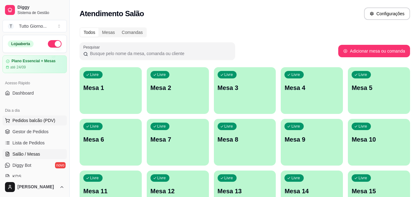
click at [32, 122] on span "Pedidos balcão (PDV)" at bounding box center [33, 120] width 43 height 6
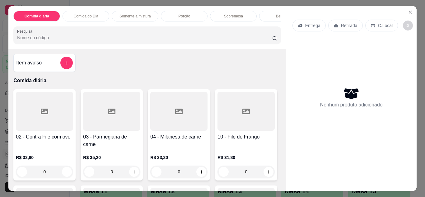
click at [305, 25] on p "Entrega" at bounding box center [312, 25] width 15 height 6
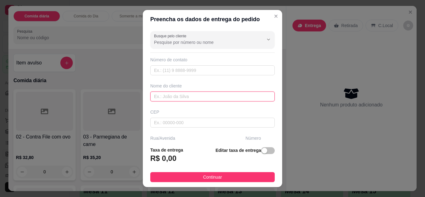
click at [197, 97] on input "text" at bounding box center [212, 96] width 124 height 10
type input "CLEIDE CONTABILIDADE"
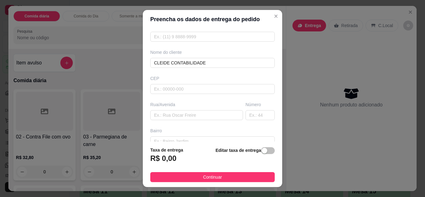
scroll to position [37, 0]
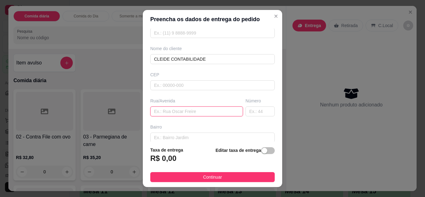
click at [184, 109] on input "text" at bounding box center [196, 111] width 93 height 10
type input "ALMIRANTE [PERSON_NAME]"
click at [248, 112] on input "text" at bounding box center [260, 111] width 29 height 10
type input "339"
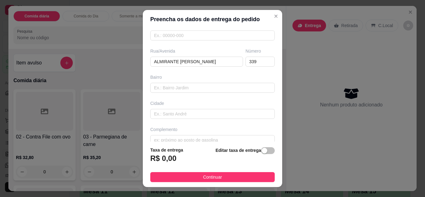
scroll to position [96, 0]
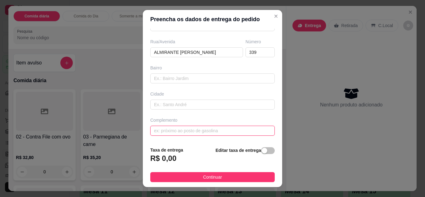
click at [204, 131] on input "text" at bounding box center [212, 131] width 124 height 10
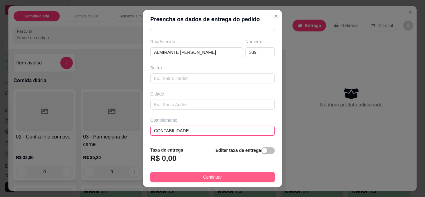
type input "CONTABILIDADE"
click at [213, 179] on span "Continuar" at bounding box center [212, 177] width 19 height 7
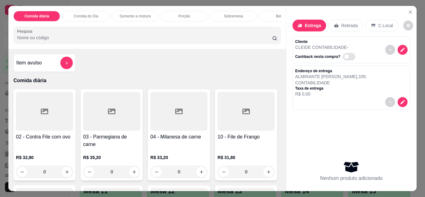
click at [85, 14] on p "Comida do Dia" at bounding box center [86, 16] width 25 height 5
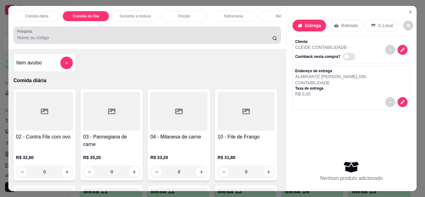
scroll to position [16, 0]
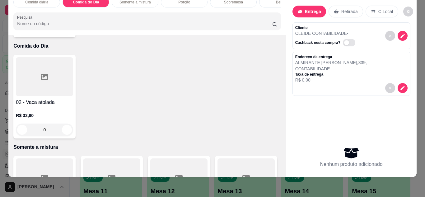
click at [64, 124] on div "0" at bounding box center [44, 130] width 57 height 12
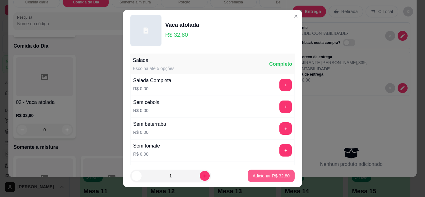
click at [256, 175] on p "Adicionar R$ 32,80" at bounding box center [271, 176] width 37 height 6
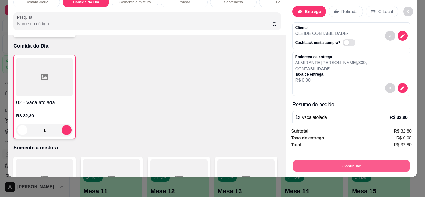
click at [321, 160] on button "Continuar" at bounding box center [351, 166] width 117 height 12
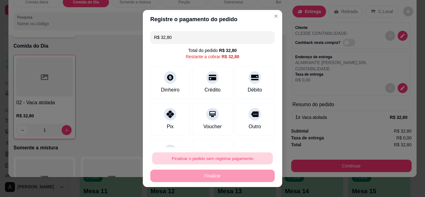
click at [210, 156] on button "Finalizar o pedido sem registrar pagamento" at bounding box center [212, 158] width 121 height 12
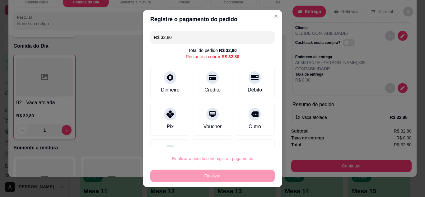
click at [255, 138] on button "Confirmar" at bounding box center [248, 140] width 22 height 9
type input "0"
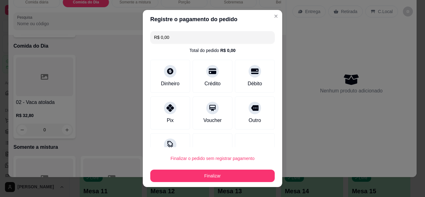
type input "R$ 0,00"
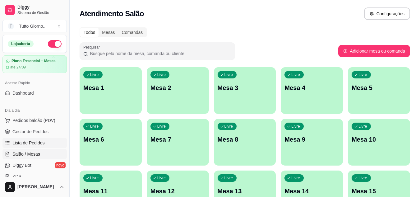
click at [37, 142] on span "Lista de Pedidos" at bounding box center [28, 143] width 32 height 6
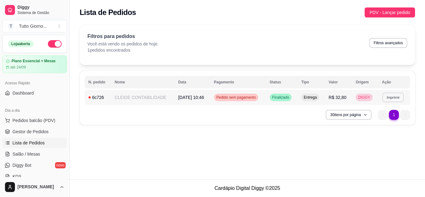
click at [395, 101] on button "Imprimir" at bounding box center [392, 97] width 21 height 10
click at [381, 122] on button "IMPRESSORA CAIXA" at bounding box center [381, 119] width 44 height 10
click at [43, 124] on button "Pedidos balcão (PDV)" at bounding box center [34, 120] width 64 height 10
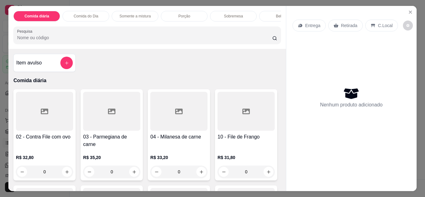
click at [308, 26] on p "Entrega" at bounding box center [312, 25] width 15 height 6
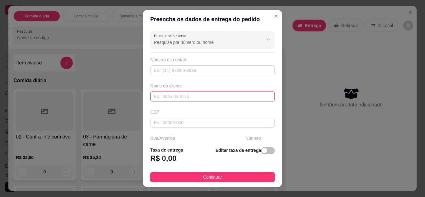
click at [174, 96] on input "text" at bounding box center [212, 96] width 124 height 10
type input "DANI CNTABILIDADE"
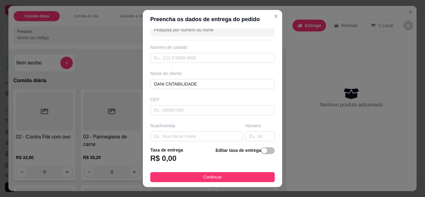
scroll to position [25, 0]
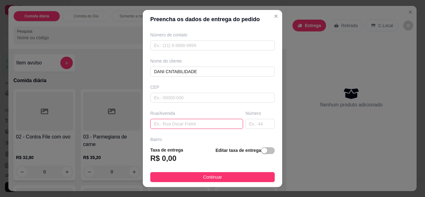
click at [223, 126] on input "text" at bounding box center [196, 124] width 93 height 10
type input "ALMIRANTE [PERSON_NAME]"
click at [250, 122] on input "text" at bounding box center [260, 124] width 29 height 10
type input "339"
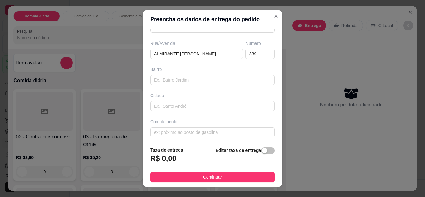
scroll to position [96, 0]
click at [228, 130] on input "text" at bounding box center [212, 131] width 124 height 10
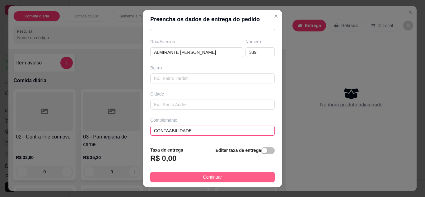
type input "CONTAABILIDADE"
click at [228, 178] on button "Continuar" at bounding box center [212, 177] width 124 height 10
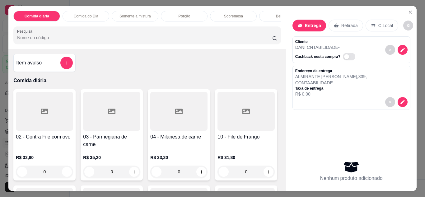
click at [88, 14] on p "Comida do Dia" at bounding box center [86, 16] width 25 height 5
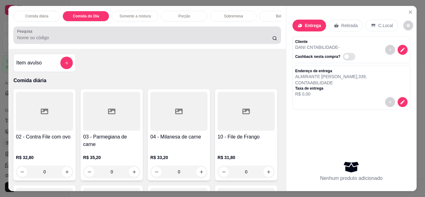
scroll to position [16, 0]
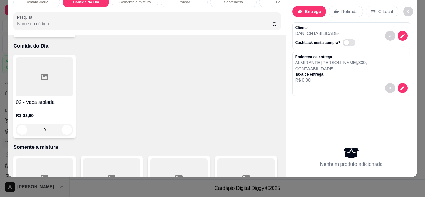
click at [63, 124] on div "0" at bounding box center [44, 130] width 57 height 12
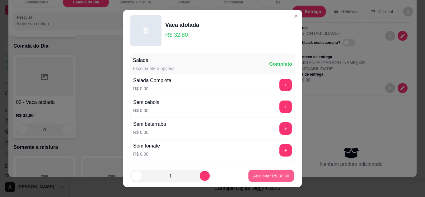
click at [268, 175] on p "Adicionar R$ 32,80" at bounding box center [271, 176] width 36 height 6
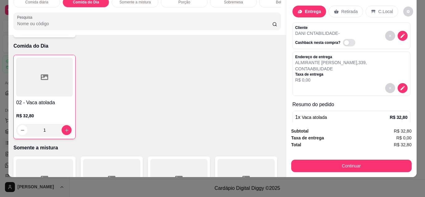
click at [342, 158] on div "Continuar" at bounding box center [351, 165] width 120 height 14
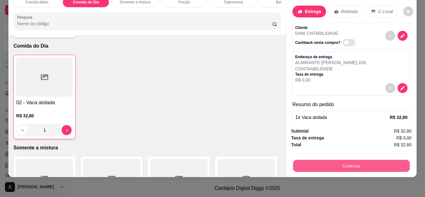
click at [341, 160] on button "Continuar" at bounding box center [351, 166] width 117 height 12
click at [341, 162] on button "Continuar" at bounding box center [351, 166] width 117 height 12
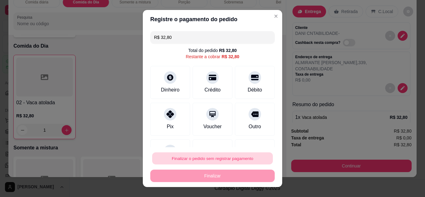
click at [215, 157] on button "Finalizar o pedido sem registrar pagamento" at bounding box center [212, 158] width 121 height 12
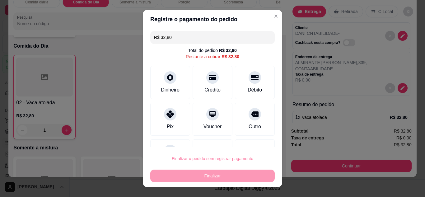
click at [251, 140] on button "Confirmar" at bounding box center [248, 140] width 22 height 9
type input "0"
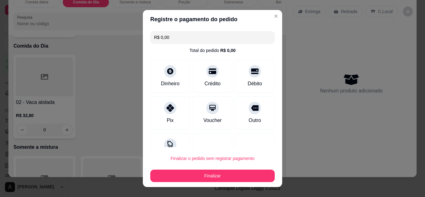
type input "R$ 0,00"
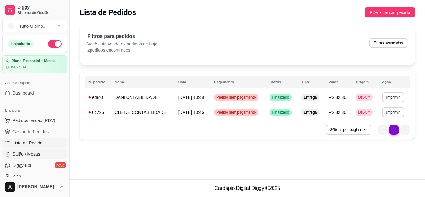
click at [29, 157] on span "Salão / Mesas" at bounding box center [26, 154] width 28 height 6
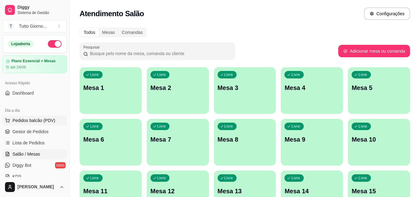
click at [32, 124] on button "Pedidos balcão (PDV)" at bounding box center [34, 120] width 64 height 10
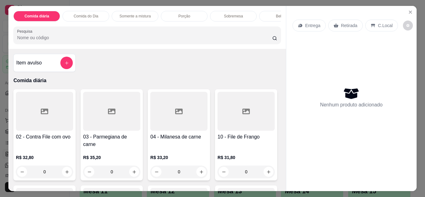
click at [311, 24] on p "Entrega" at bounding box center [312, 25] width 15 height 6
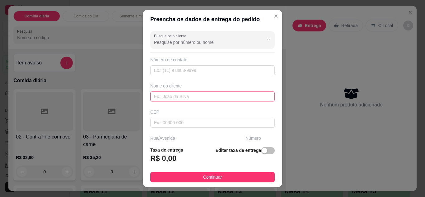
click at [188, 96] on input "text" at bounding box center [212, 96] width 124 height 10
type input "VIVI"
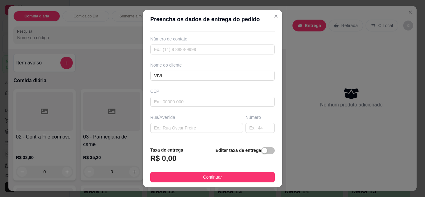
scroll to position [25, 0]
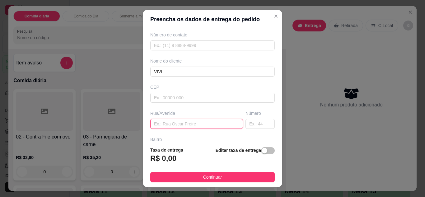
click at [210, 125] on input "text" at bounding box center [196, 124] width 93 height 10
type input "DAS PELOTAS"
click at [247, 121] on input "text" at bounding box center [260, 124] width 29 height 10
type input "89"
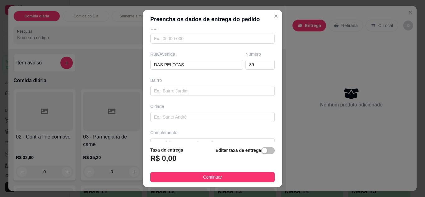
scroll to position [96, 0]
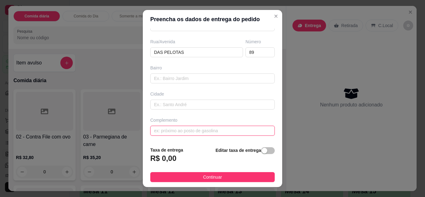
click at [250, 127] on input "text" at bounding box center [212, 131] width 124 height 10
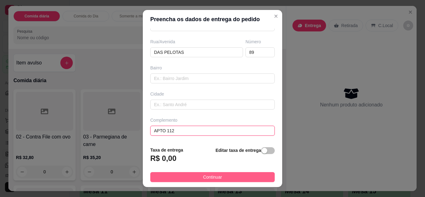
type input "APTO 112"
click at [233, 180] on button "Continuar" at bounding box center [212, 177] width 124 height 10
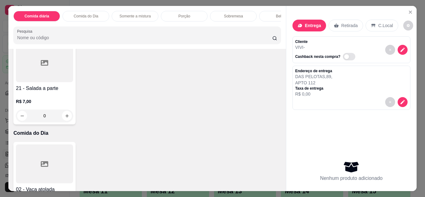
scroll to position [120, 0]
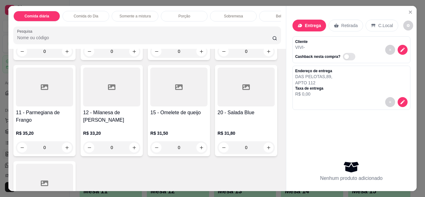
click at [218, 58] on div "0" at bounding box center [246, 51] width 57 height 12
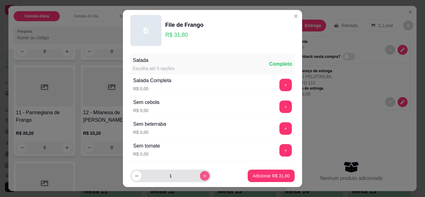
click at [203, 177] on icon "increase-product-quantity" at bounding box center [205, 176] width 5 height 5
type input "2"
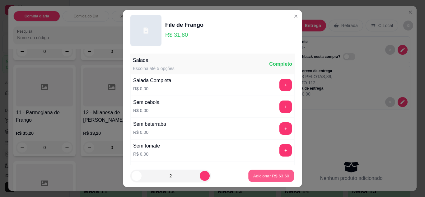
click at [257, 178] on p "Adicionar R$ 63,60" at bounding box center [271, 176] width 36 height 6
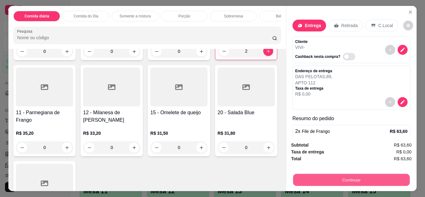
click at [341, 184] on button "Continuar" at bounding box center [351, 180] width 117 height 12
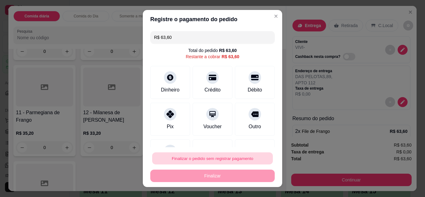
click at [251, 162] on button "Finalizar o pedido sem registrar pagamento" at bounding box center [212, 158] width 121 height 12
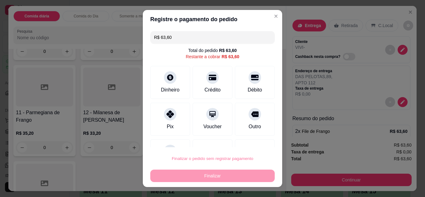
click at [256, 138] on button "Confirmar" at bounding box center [248, 140] width 22 height 9
type input "0"
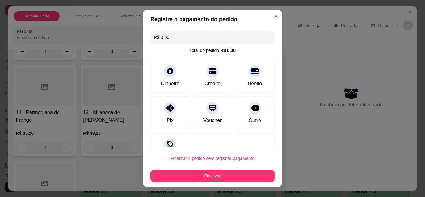
type input "R$ 0,00"
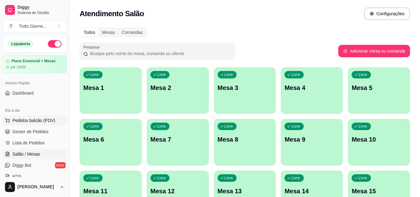
click at [48, 122] on span "Pedidos balcão (PDV)" at bounding box center [33, 120] width 43 height 6
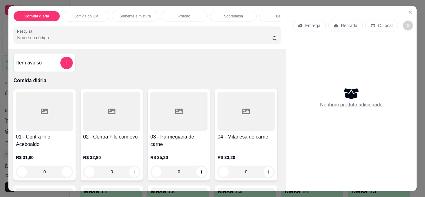
click at [306, 26] on div "Entrega" at bounding box center [309, 26] width 33 height 12
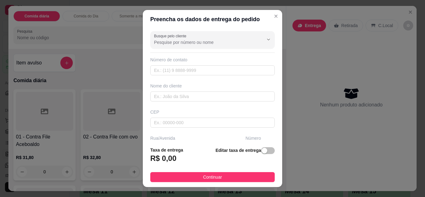
click at [191, 91] on div "Nome do cliente" at bounding box center [212, 92] width 127 height 19
click at [190, 98] on input "text" at bounding box center [212, 96] width 124 height 10
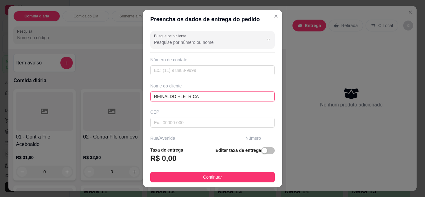
type input "REINALDO ELETRICA"
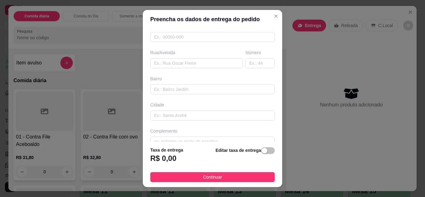
scroll to position [87, 0]
click at [229, 135] on input "text" at bounding box center [212, 140] width 124 height 10
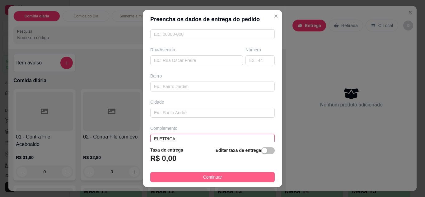
type input "ELETRICA"
click at [225, 178] on button "Continuar" at bounding box center [212, 177] width 124 height 10
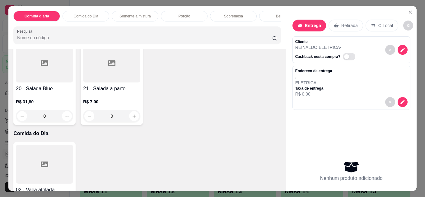
scroll to position [241, 0]
click at [218, 33] on div "0" at bounding box center [246, 27] width 57 height 12
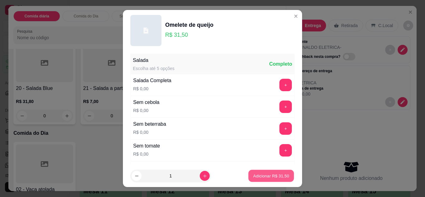
click at [265, 180] on button "Adicionar R$ 31,50" at bounding box center [271, 176] width 46 height 12
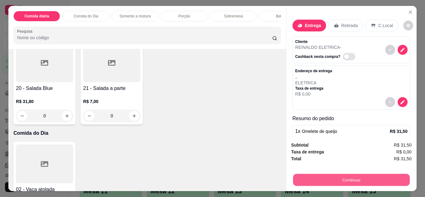
click at [326, 181] on button "Continuar" at bounding box center [351, 180] width 117 height 12
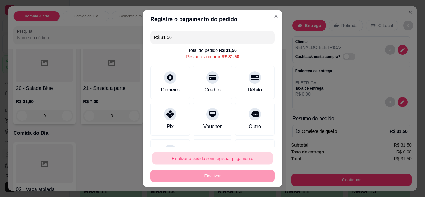
click at [244, 157] on button "Finalizar o pedido sem registrar pagamento" at bounding box center [212, 158] width 121 height 12
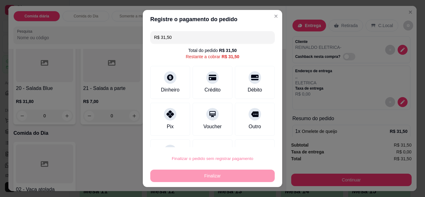
click at [249, 143] on button "Confirmar" at bounding box center [248, 140] width 22 height 9
type input "0"
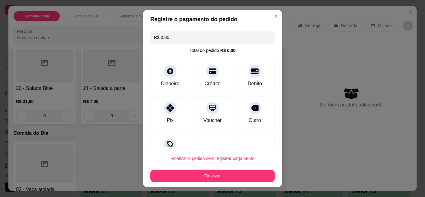
type input "R$ 0,00"
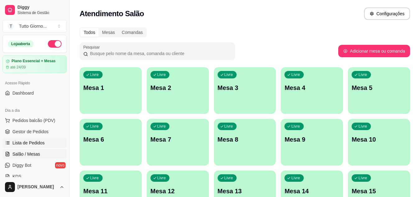
click at [30, 143] on span "Lista de Pedidos" at bounding box center [28, 143] width 32 height 6
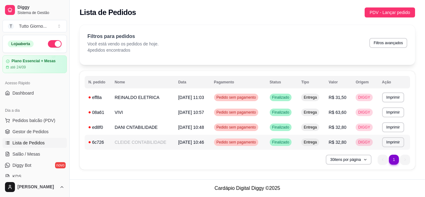
click at [242, 143] on span "Pedido sem pagamento" at bounding box center [236, 142] width 42 height 5
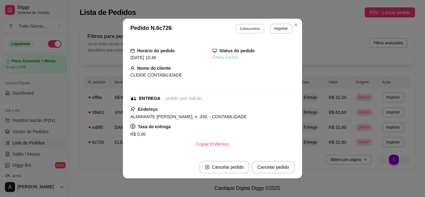
click at [248, 27] on button "Editar pedido" at bounding box center [250, 29] width 29 height 10
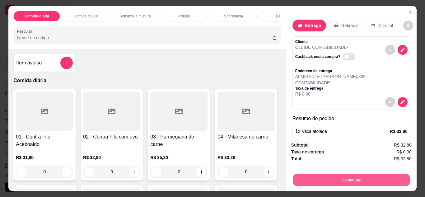
click at [350, 182] on button "Continuar" at bounding box center [351, 180] width 117 height 12
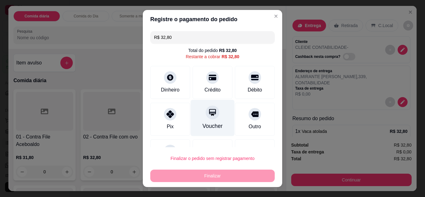
click at [209, 119] on div "Voucher" at bounding box center [213, 118] width 44 height 36
type input "R$ 0,00"
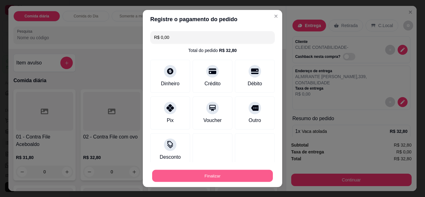
click at [216, 173] on button "Finalizar" at bounding box center [212, 176] width 121 height 12
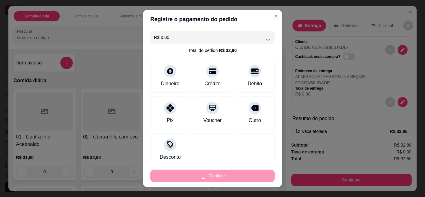
type input "0"
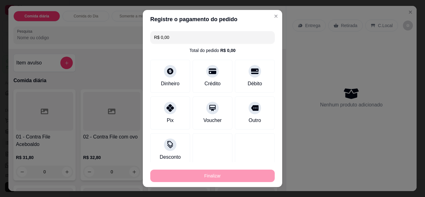
type input "-R$ 32,80"
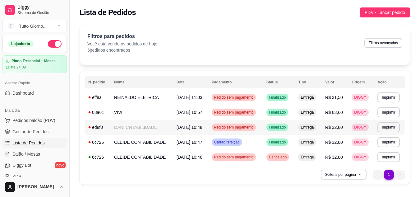
click at [243, 127] on span "Pedido sem pagamento" at bounding box center [234, 127] width 42 height 5
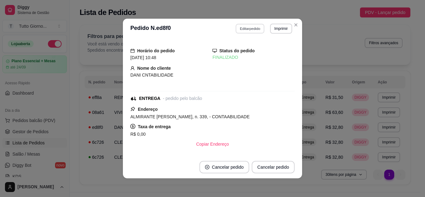
click at [247, 31] on button "Editar pedido" at bounding box center [250, 29] width 29 height 10
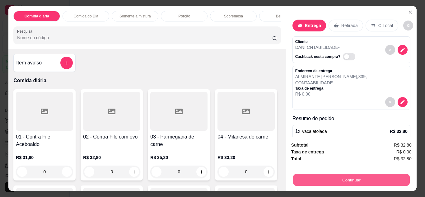
click at [349, 176] on button "Continuar" at bounding box center [351, 180] width 117 height 12
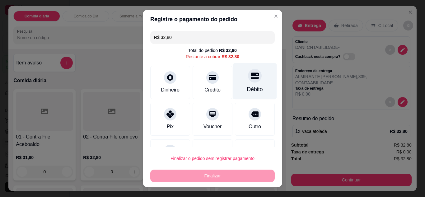
click at [253, 86] on div "Débito" at bounding box center [255, 89] width 16 height 8
type input "R$ 0,00"
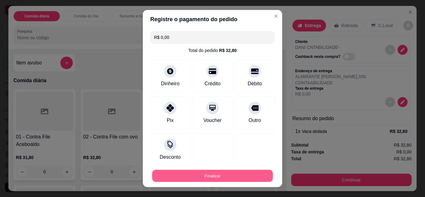
click at [226, 173] on button "Finalizar" at bounding box center [212, 176] width 121 height 12
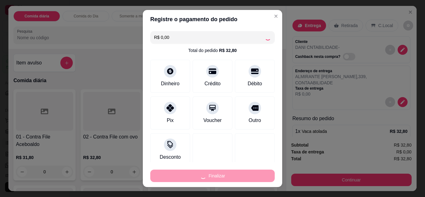
type input "0"
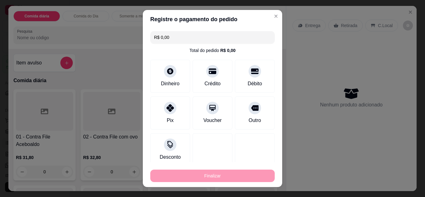
type input "-R$ 32,80"
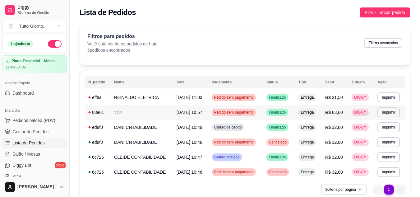
click at [244, 110] on div "Pedido sem pagamento" at bounding box center [234, 112] width 45 height 7
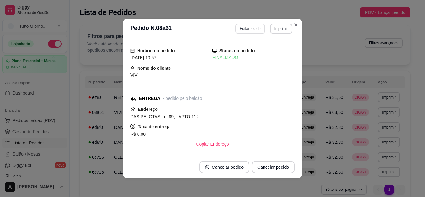
click at [247, 28] on button "Editar pedido" at bounding box center [250, 29] width 30 height 10
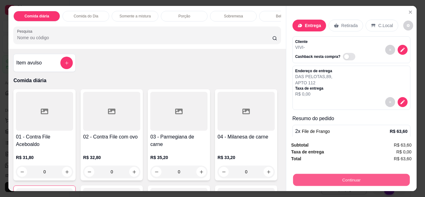
click at [370, 178] on button "Continuar" at bounding box center [351, 180] width 117 height 12
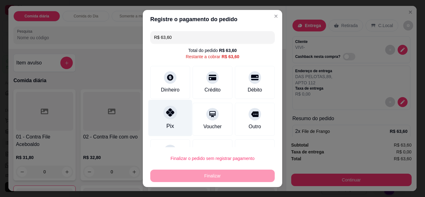
click at [168, 109] on icon at bounding box center [170, 112] width 8 height 8
type input "R$ 0,00"
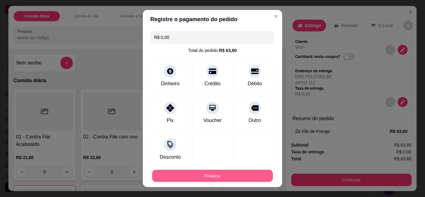
click at [201, 176] on button "Finalizar" at bounding box center [212, 176] width 121 height 12
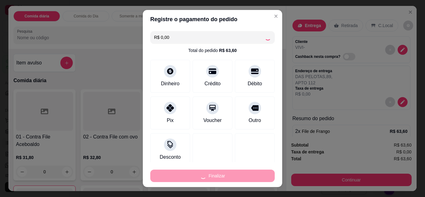
type input "0"
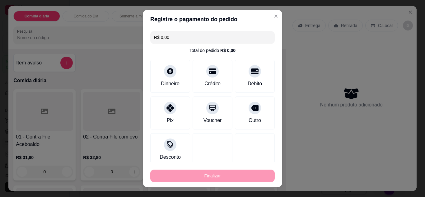
type input "-R$ 63,60"
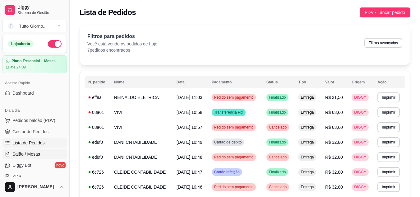
click at [32, 157] on span "Salão / Mesas" at bounding box center [26, 154] width 28 height 6
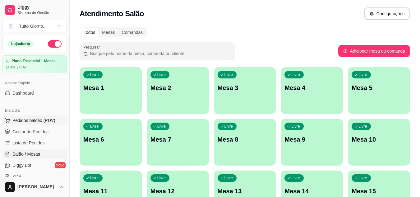
click at [43, 122] on span "Pedidos balcão (PDV)" at bounding box center [33, 120] width 43 height 6
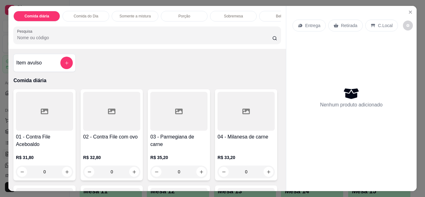
click at [341, 24] on p "Retirada" at bounding box center [349, 25] width 16 height 6
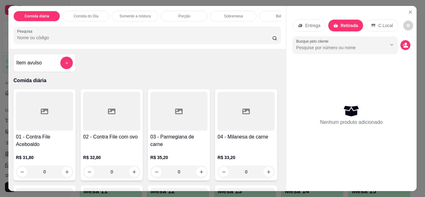
click at [200, 175] on div "0" at bounding box center [178, 172] width 57 height 12
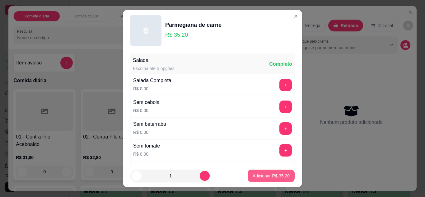
click at [270, 176] on p "Adicionar R$ 35,20" at bounding box center [271, 176] width 37 height 6
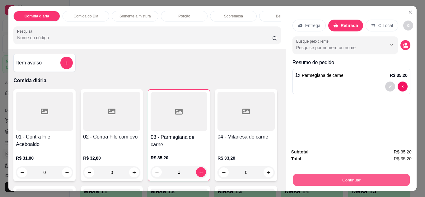
click at [341, 180] on button "Continuar" at bounding box center [351, 180] width 117 height 12
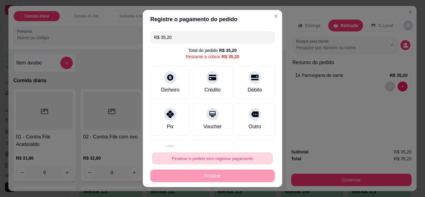
click at [218, 159] on button "Finalizar o pedido sem registrar pagamento" at bounding box center [212, 158] width 121 height 12
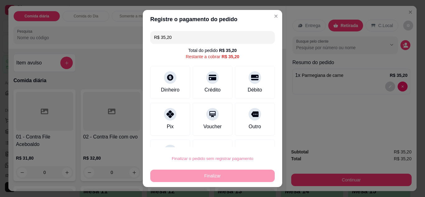
click at [247, 139] on button "Confirmar" at bounding box center [248, 140] width 22 height 9
type input "0"
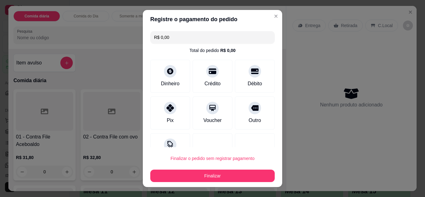
type input "R$ 0,00"
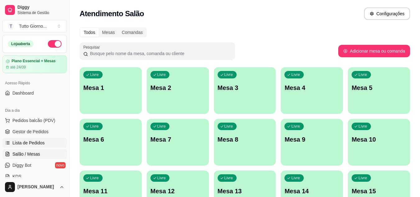
click at [33, 144] on span "Lista de Pedidos" at bounding box center [28, 143] width 32 height 6
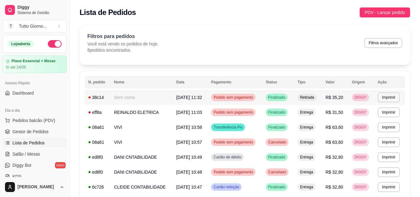
click at [243, 101] on td "Pedido sem pagamento" at bounding box center [235, 97] width 54 height 15
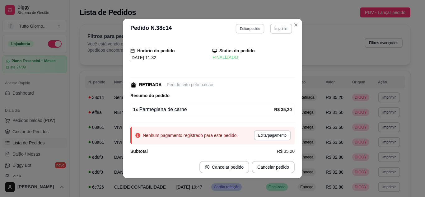
click at [248, 30] on button "Editar pedido" at bounding box center [250, 29] width 29 height 10
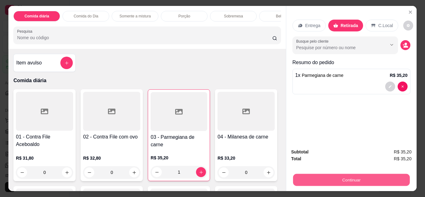
click at [338, 183] on button "Continuar" at bounding box center [351, 180] width 117 height 12
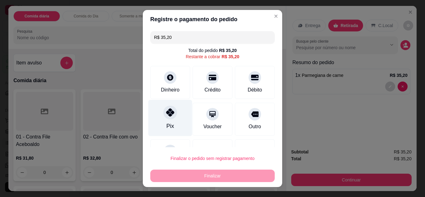
click at [160, 125] on div "Pix" at bounding box center [170, 118] width 44 height 36
type input "R$ 0,00"
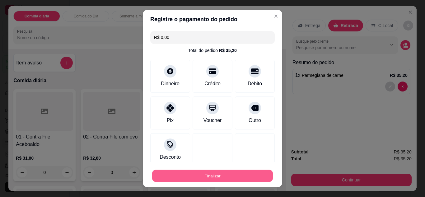
click at [210, 173] on button "Finalizar" at bounding box center [212, 176] width 121 height 12
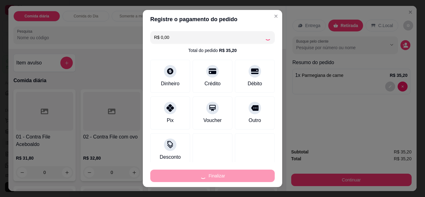
type input "0"
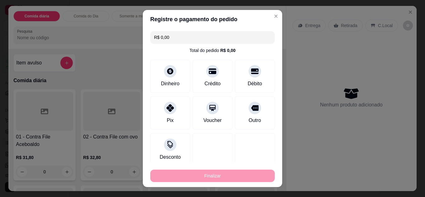
type input "-R$ 35,20"
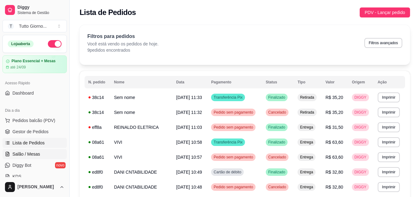
click at [31, 157] on link "Salão / Mesas" at bounding box center [34, 154] width 64 height 10
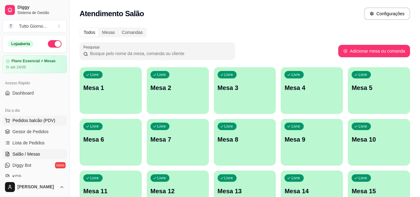
click at [43, 121] on span "Pedidos balcão (PDV)" at bounding box center [33, 120] width 43 height 6
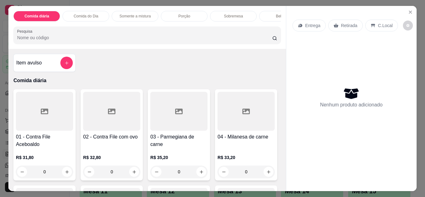
click at [350, 22] on p "Retirada" at bounding box center [349, 25] width 16 height 6
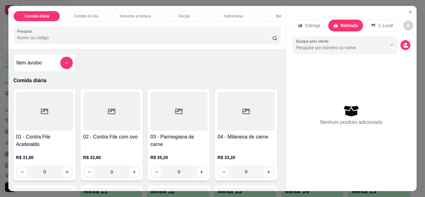
click at [65, 176] on div "0" at bounding box center [44, 172] width 57 height 12
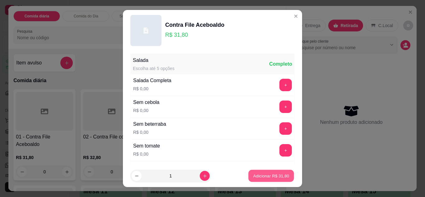
click at [265, 182] on button "Adicionar R$ 31,80" at bounding box center [271, 176] width 46 height 12
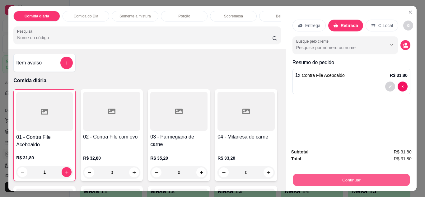
click at [349, 176] on button "Continuar" at bounding box center [351, 180] width 117 height 12
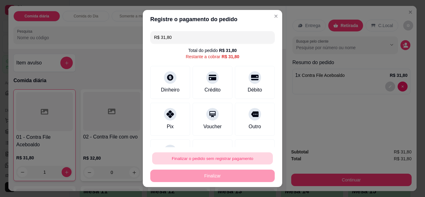
click at [236, 159] on button "Finalizar o pedido sem registrar pagamento" at bounding box center [212, 158] width 121 height 12
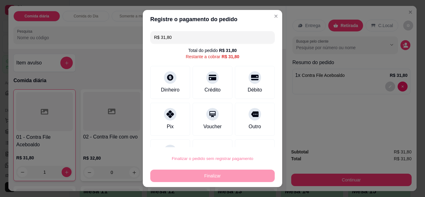
click at [249, 136] on button "Confirmar" at bounding box center [248, 140] width 22 height 9
type input "0"
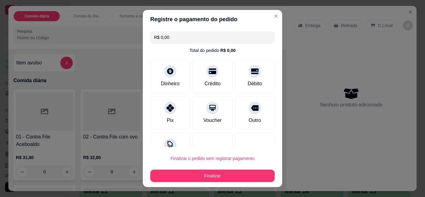
type input "R$ 0,00"
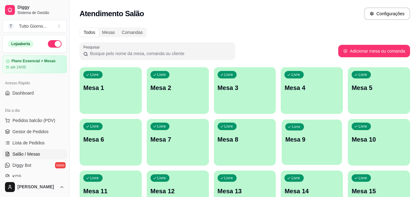
click at [326, 132] on div "Livre Mesa 9" at bounding box center [312, 139] width 60 height 38
click at [319, 137] on p "Mesa 9" at bounding box center [312, 139] width 53 height 8
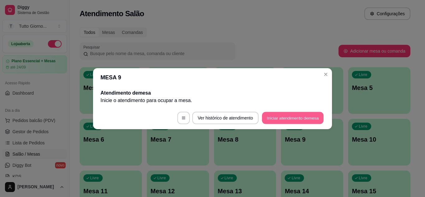
click at [299, 120] on button "Iniciar atendimento de mesa" at bounding box center [293, 118] width 62 height 12
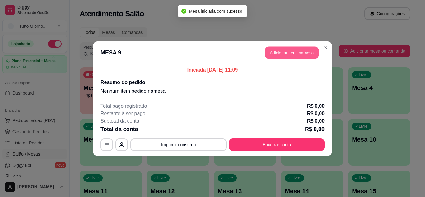
click at [304, 56] on button "Adicionar itens na mesa" at bounding box center [292, 52] width 54 height 12
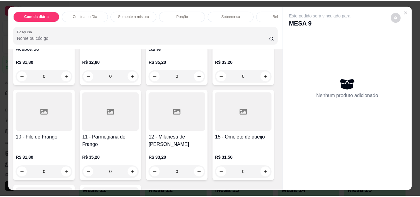
scroll to position [100, 0]
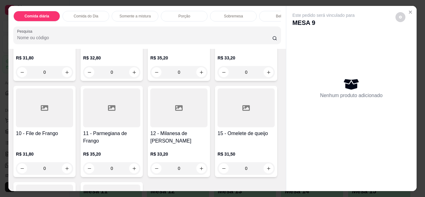
click at [140, 171] on div "0" at bounding box center [111, 168] width 57 height 12
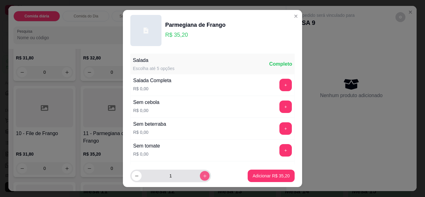
click at [203, 178] on icon "increase-product-quantity" at bounding box center [205, 176] width 5 height 5
type input "2"
click at [280, 81] on button "+" at bounding box center [286, 85] width 12 height 12
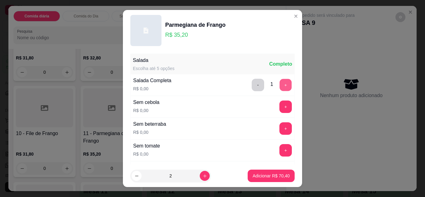
click at [280, 88] on button "+" at bounding box center [286, 85] width 12 height 12
click at [275, 177] on p "Adicionar R$ 70,40" at bounding box center [271, 176] width 37 height 6
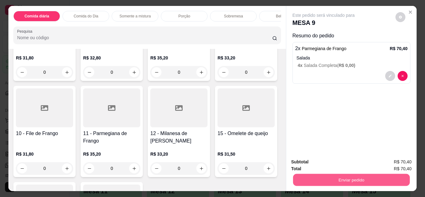
click at [325, 178] on button "Enviar pedido" at bounding box center [351, 180] width 117 height 12
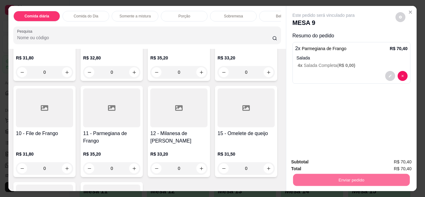
click at [325, 164] on button "Não registrar e enviar pedido" at bounding box center [330, 163] width 63 height 12
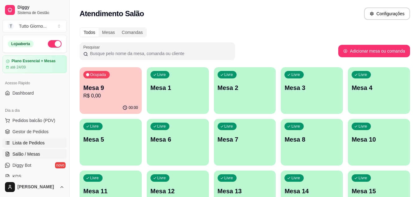
click at [34, 143] on span "Lista de Pedidos" at bounding box center [28, 143] width 32 height 6
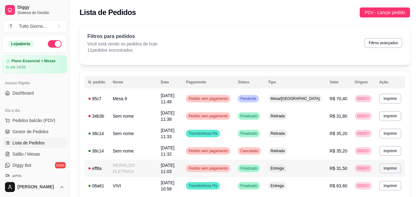
click at [225, 166] on span "Pedido sem pagamento" at bounding box center [208, 168] width 42 height 5
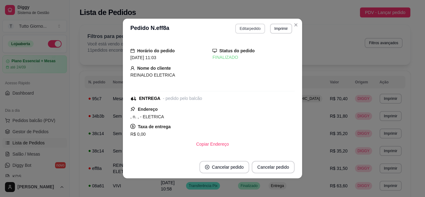
click at [247, 32] on button "Editar pedido" at bounding box center [250, 29] width 30 height 10
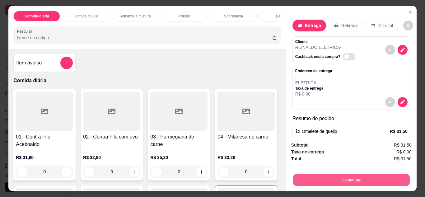
click at [328, 176] on button "Continuar" at bounding box center [351, 180] width 117 height 12
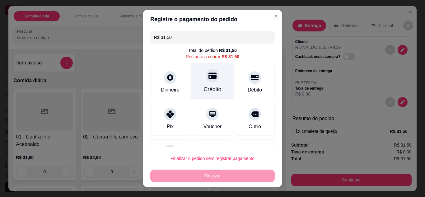
click at [209, 83] on div "Crédito" at bounding box center [213, 81] width 44 height 36
type input "R$ 0,00"
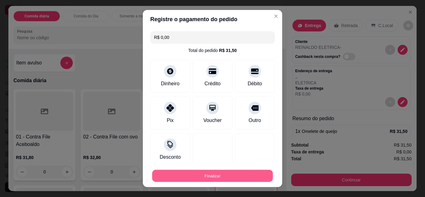
click at [213, 179] on button "Finalizar" at bounding box center [212, 176] width 121 height 12
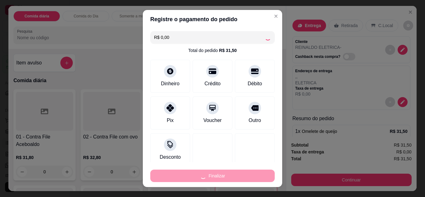
type input "0"
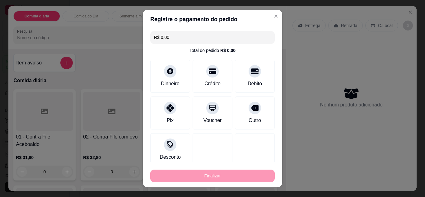
type input "-R$ 31,50"
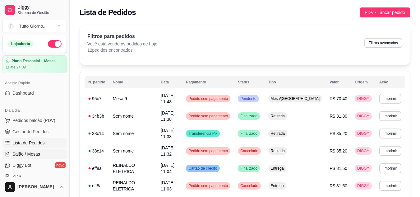
click at [24, 155] on span "Salão / Mesas" at bounding box center [26, 154] width 28 height 6
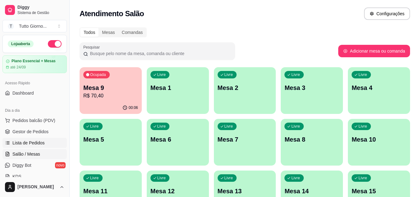
click at [35, 143] on span "Lista de Pedidos" at bounding box center [28, 143] width 32 height 6
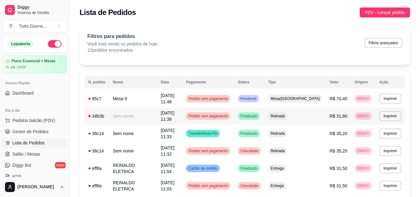
click at [229, 114] on span "Pedido sem pagamento" at bounding box center [208, 116] width 42 height 5
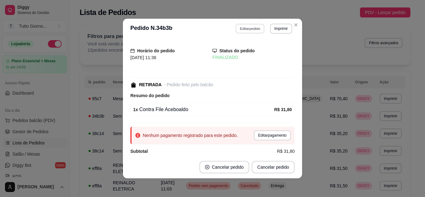
click at [256, 28] on button "Editar pedido" at bounding box center [250, 29] width 29 height 10
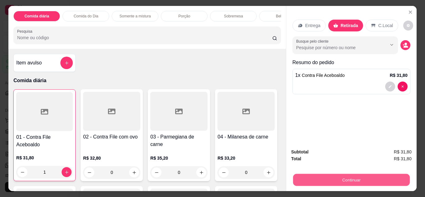
click at [337, 179] on button "Continuar" at bounding box center [351, 180] width 117 height 12
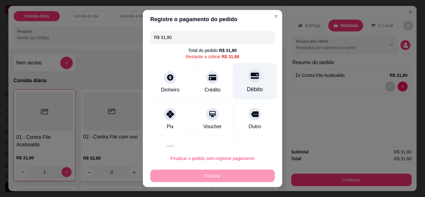
click at [247, 88] on div "Débito" at bounding box center [255, 89] width 16 height 8
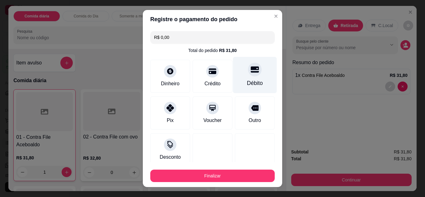
type input "R$ 0,00"
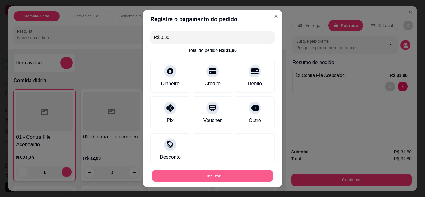
click at [209, 177] on button "Finalizar" at bounding box center [212, 176] width 121 height 12
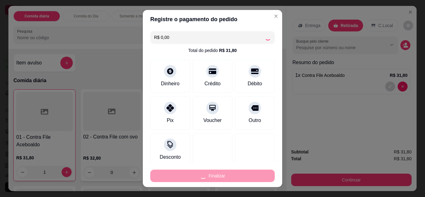
type input "0"
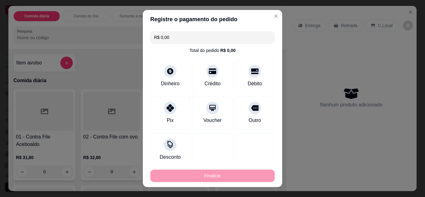
type input "-R$ 31,80"
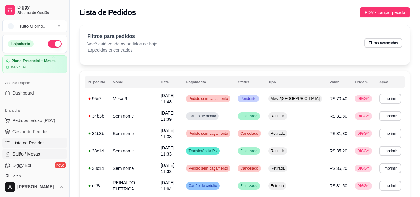
click at [26, 155] on span "Salão / Mesas" at bounding box center [26, 154] width 28 height 6
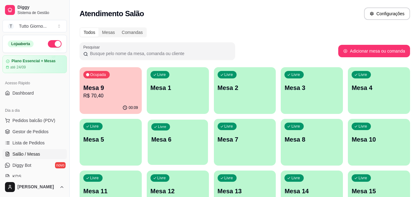
click at [172, 148] on div "Livre Mesa 6" at bounding box center [178, 139] width 60 height 38
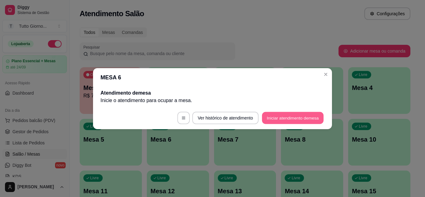
click at [316, 119] on button "Iniciar atendimento de mesa" at bounding box center [293, 118] width 62 height 12
click at [316, 119] on footer "Ver histórico de atendimento Iniciar atendimento de mesa" at bounding box center [212, 118] width 239 height 22
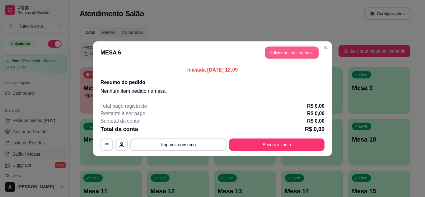
click at [298, 58] on button "Adicionar itens na mesa" at bounding box center [292, 52] width 54 height 12
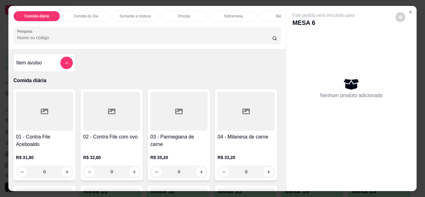
scroll to position [120, 0]
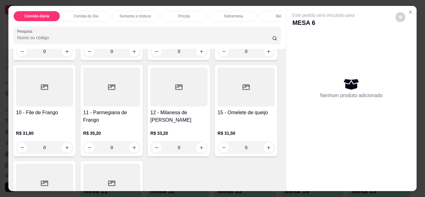
click at [140, 147] on div "0" at bounding box center [111, 147] width 57 height 12
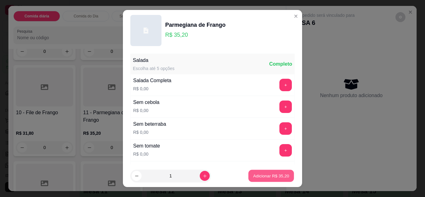
click at [264, 178] on p "Adicionar R$ 35,20" at bounding box center [271, 176] width 36 height 6
type input "1"
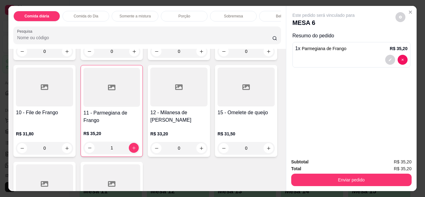
click at [265, 11] on div "Bebidas" at bounding box center [282, 16] width 47 height 11
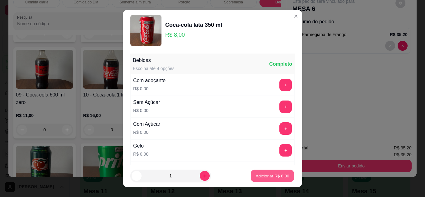
click at [258, 177] on p "Adicionar R$ 8,00" at bounding box center [273, 176] width 34 height 6
type input "1"
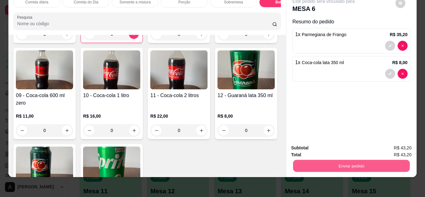
click at [342, 160] on button "Enviar pedido" at bounding box center [351, 166] width 117 height 12
click at [341, 149] on button "Não registrar e enviar pedido" at bounding box center [330, 146] width 63 height 12
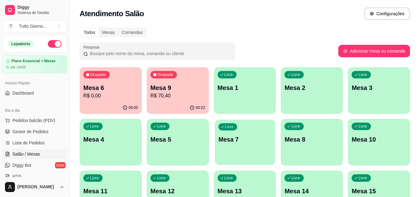
click at [261, 135] on p "Mesa 7" at bounding box center [244, 139] width 53 height 8
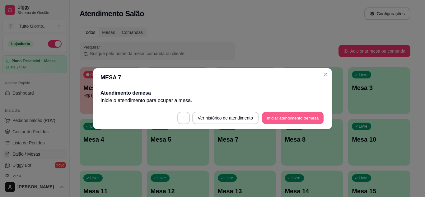
click at [286, 115] on button "Iniciar atendimento de mesa" at bounding box center [293, 118] width 62 height 12
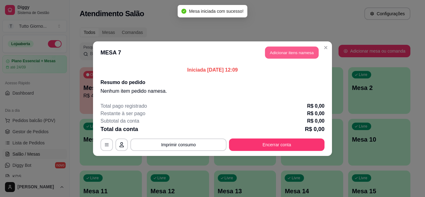
click at [289, 53] on button "Adicionar itens na mesa" at bounding box center [292, 52] width 54 height 12
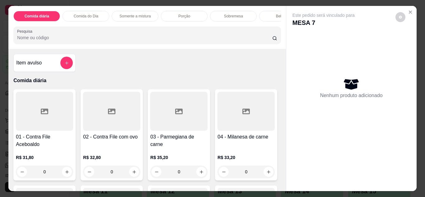
click at [131, 175] on div "0" at bounding box center [111, 172] width 57 height 12
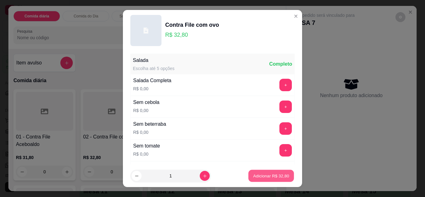
click at [253, 173] on p "Adicionar R$ 32,80" at bounding box center [271, 176] width 36 height 6
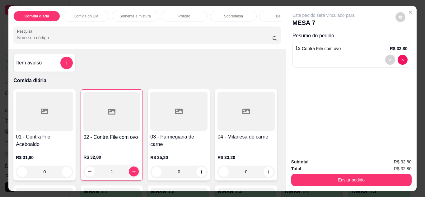
click at [132, 172] on div "1" at bounding box center [111, 171] width 57 height 12
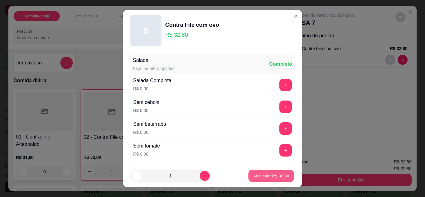
click at [260, 171] on button "Adicionar R$ 32,80" at bounding box center [271, 176] width 46 height 12
type input "2"
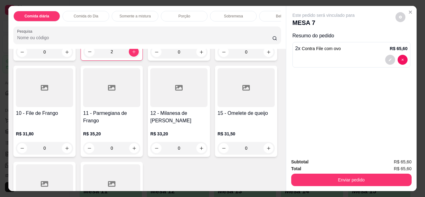
scroll to position [120, 0]
click at [140, 148] on div "0" at bounding box center [111, 147] width 57 height 12
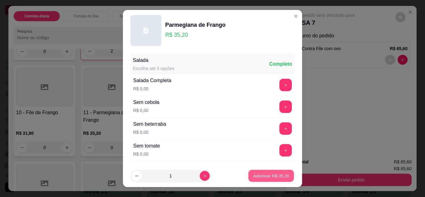
click at [264, 177] on p "Adicionar R$ 35,20" at bounding box center [271, 176] width 36 height 6
type input "1"
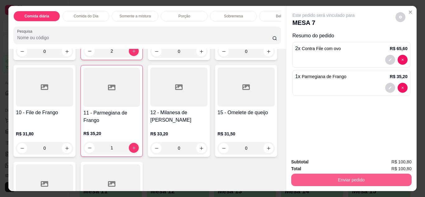
click at [336, 177] on button "Enviar pedido" at bounding box center [351, 180] width 120 height 12
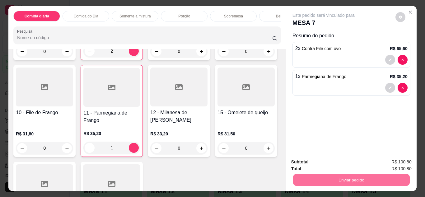
click at [336, 162] on button "Não registrar e enviar pedido" at bounding box center [330, 163] width 63 height 12
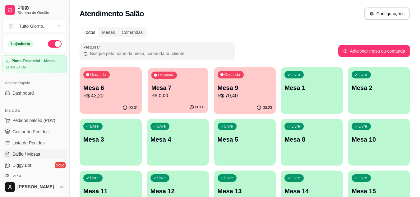
click at [192, 89] on p "Mesa 7" at bounding box center [177, 88] width 53 height 8
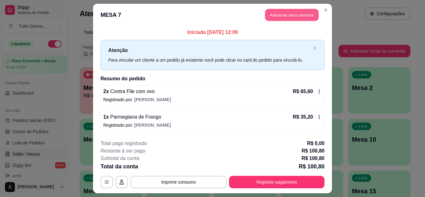
click at [297, 19] on button "Adicionar itens na mesa" at bounding box center [292, 15] width 54 height 12
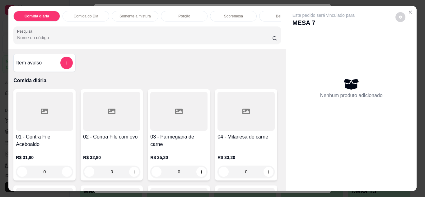
click at [198, 174] on div "0" at bounding box center [178, 172] width 57 height 12
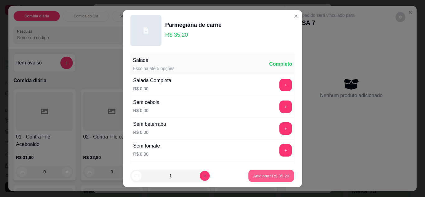
click at [267, 176] on p "Adicionar R$ 35,20" at bounding box center [271, 176] width 36 height 6
type input "1"
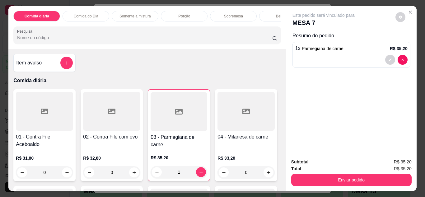
click at [265, 13] on div "Bebidas" at bounding box center [282, 16] width 47 height 11
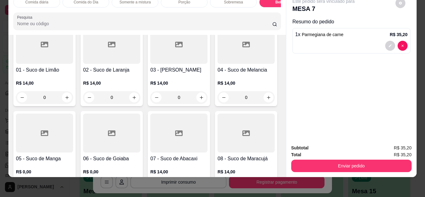
scroll to position [1359, 0]
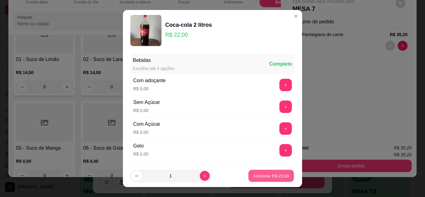
click at [272, 176] on p "Adicionar R$ 22,00" at bounding box center [271, 176] width 36 height 6
type input "1"
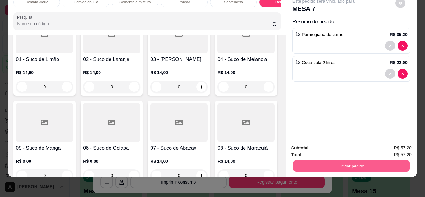
click at [329, 160] on button "Enviar pedido" at bounding box center [351, 166] width 117 height 12
click at [329, 143] on button "Não registrar e enviar pedido" at bounding box center [330, 146] width 63 height 12
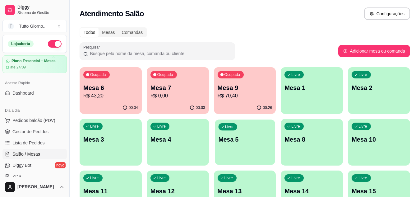
click at [254, 147] on div "Livre Mesa 5" at bounding box center [245, 139] width 60 height 38
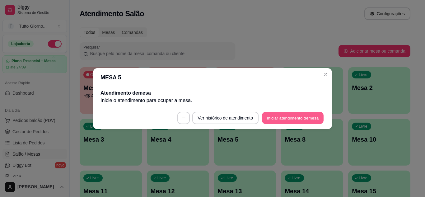
click at [291, 119] on button "Iniciar atendimento de mesa" at bounding box center [293, 118] width 62 height 12
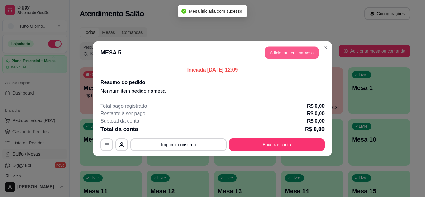
click at [291, 55] on button "Adicionar itens na mesa" at bounding box center [292, 52] width 54 height 12
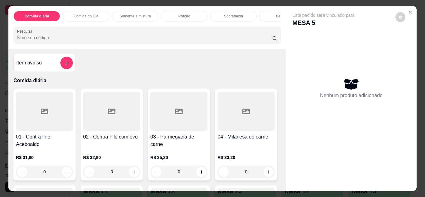
click at [198, 176] on div "0" at bounding box center [178, 172] width 57 height 12
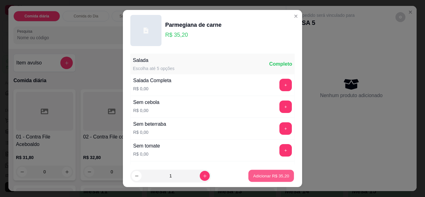
click at [269, 175] on p "Adicionar R$ 35,20" at bounding box center [271, 176] width 36 height 6
type input "1"
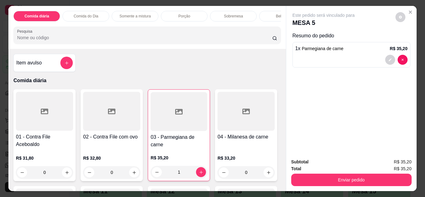
scroll to position [120, 0]
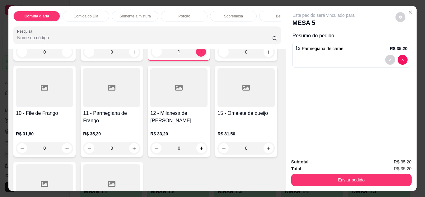
click at [140, 154] on div "0" at bounding box center [111, 148] width 57 height 12
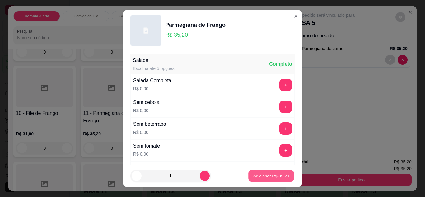
click at [259, 176] on p "Adicionar R$ 35,20" at bounding box center [271, 176] width 36 height 6
type input "1"
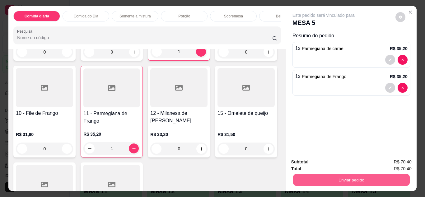
click at [336, 180] on button "Enviar pedido" at bounding box center [351, 180] width 117 height 12
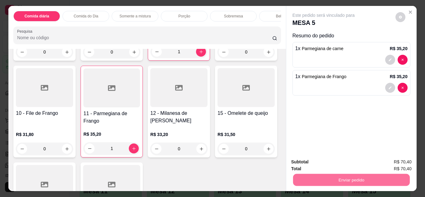
click at [329, 167] on button "Não registrar e enviar pedido" at bounding box center [330, 163] width 65 height 12
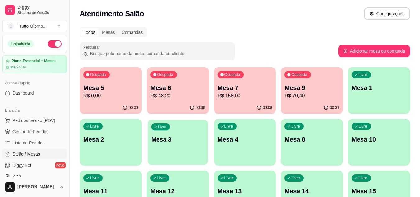
click at [177, 137] on p "Mesa 3" at bounding box center [177, 139] width 53 height 8
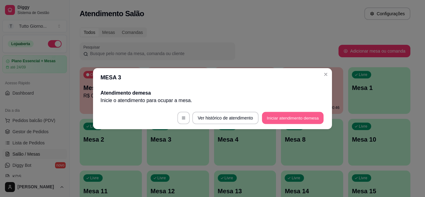
click at [284, 117] on button "Iniciar atendimento de mesa" at bounding box center [293, 118] width 62 height 12
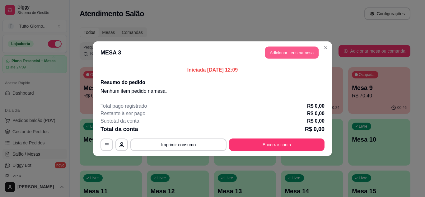
click at [291, 55] on button "Adicionar itens na mesa" at bounding box center [292, 52] width 54 height 12
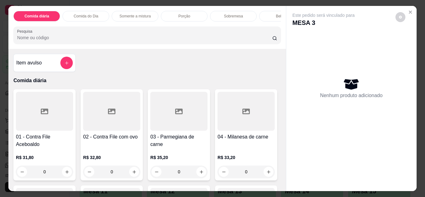
click at [134, 176] on div "0" at bounding box center [111, 172] width 57 height 12
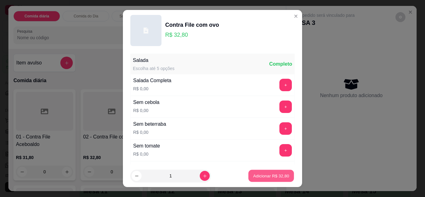
click at [253, 178] on p "Adicionar R$ 32,80" at bounding box center [271, 176] width 36 height 6
type input "1"
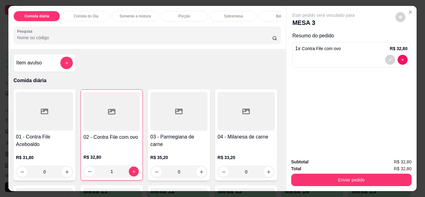
click at [196, 177] on div "0" at bounding box center [178, 172] width 57 height 12
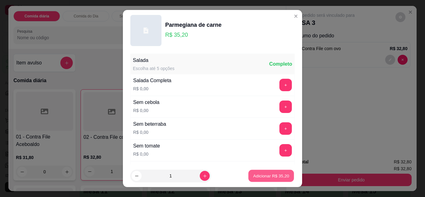
click at [262, 178] on p "Adicionar R$ 35,20" at bounding box center [271, 176] width 36 height 6
type input "1"
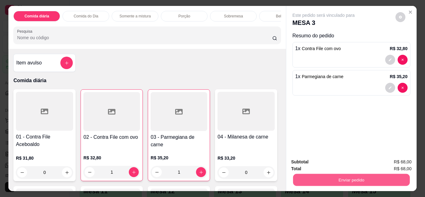
click at [337, 176] on button "Enviar pedido" at bounding box center [351, 180] width 117 height 12
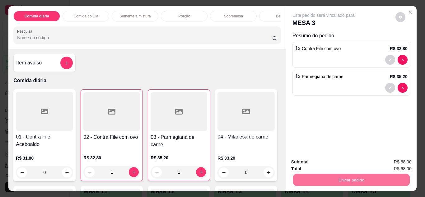
click at [329, 162] on button "Não registrar e enviar pedido" at bounding box center [330, 163] width 63 height 12
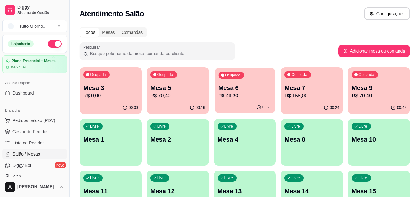
click at [243, 101] on button "Ocupada Mesa 6 R$ 43,20 00:25" at bounding box center [245, 90] width 60 height 45
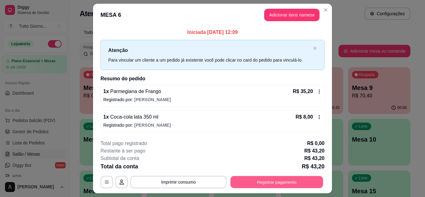
click at [287, 183] on button "Registrar pagamento" at bounding box center [277, 182] width 93 height 12
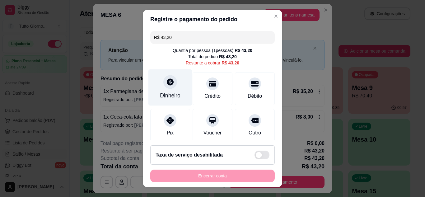
click at [164, 88] on div at bounding box center [170, 82] width 14 height 14
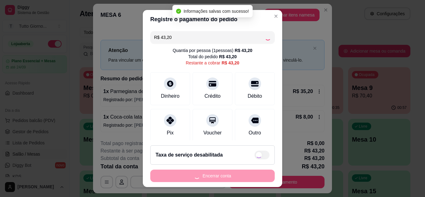
type input "R$ 0,00"
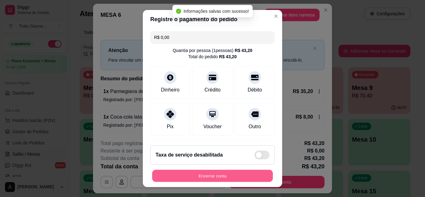
click at [222, 178] on button "Encerrar conta" at bounding box center [212, 176] width 121 height 12
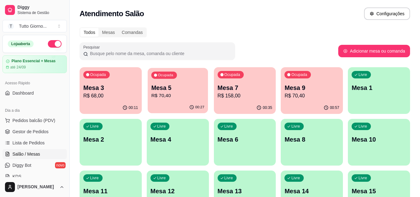
click at [171, 94] on p "R$ 70,40" at bounding box center [177, 95] width 53 height 7
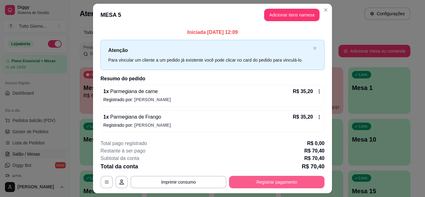
click at [286, 187] on button "Registrar pagamento" at bounding box center [277, 182] width 96 height 12
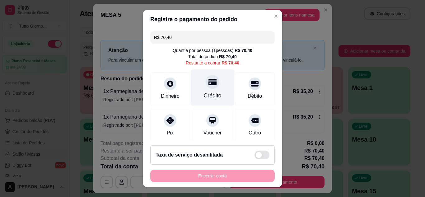
click at [201, 90] on div "Crédito" at bounding box center [213, 87] width 44 height 36
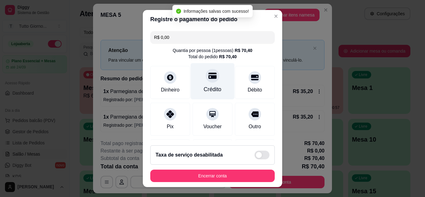
type input "R$ 0,00"
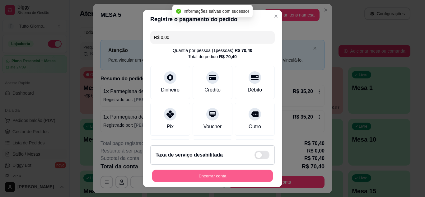
click at [207, 177] on button "Encerrar conta" at bounding box center [212, 176] width 121 height 12
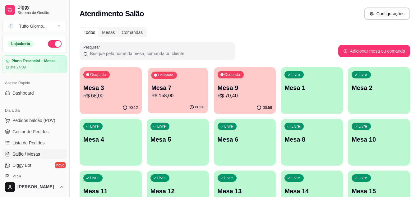
click at [167, 100] on div "Ocupada Mesa 7 R$ 158,00" at bounding box center [178, 85] width 60 height 34
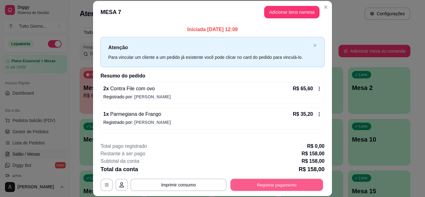
click at [270, 190] on button "Registrar pagamento" at bounding box center [277, 185] width 93 height 12
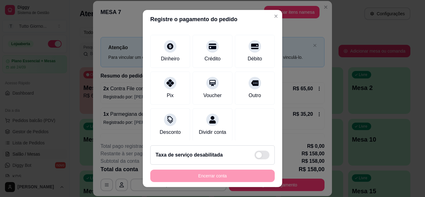
scroll to position [48, 0]
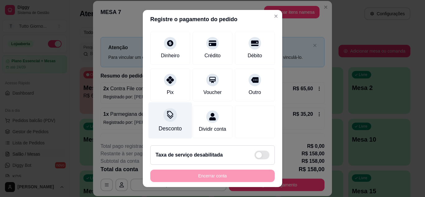
click at [166, 114] on div at bounding box center [170, 115] width 14 height 14
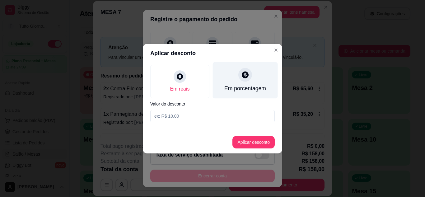
click at [242, 84] on div "Em porcentagem" at bounding box center [245, 88] width 42 height 8
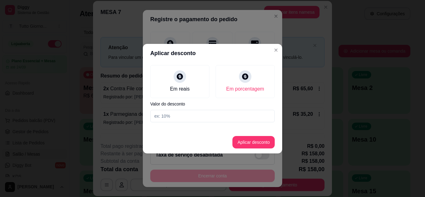
click at [174, 115] on input at bounding box center [212, 116] width 124 height 12
type input "10"
click at [257, 139] on button "Aplicar desconto" at bounding box center [253, 142] width 41 height 12
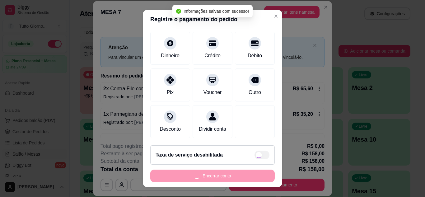
type input "R$ 142,20"
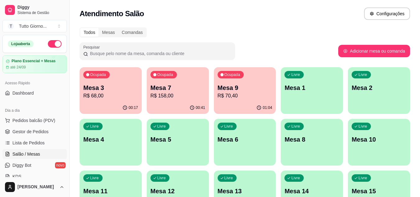
click at [180, 95] on p "R$ 158,00" at bounding box center [178, 95] width 55 height 7
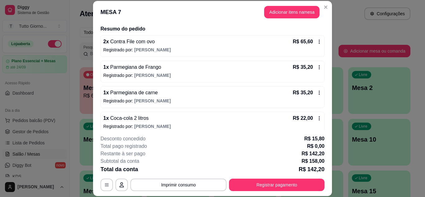
scroll to position [47, 0]
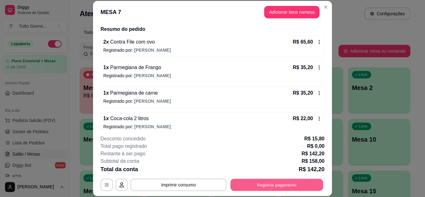
click at [266, 183] on button "Registrar pagamento" at bounding box center [277, 185] width 93 height 12
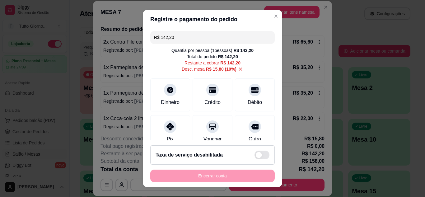
click at [174, 37] on input "R$ 142,20" at bounding box center [212, 37] width 117 height 12
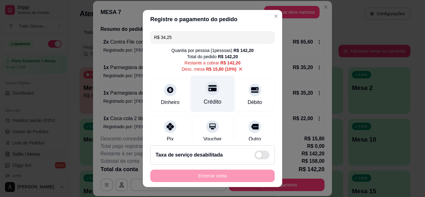
click at [209, 91] on icon at bounding box center [213, 88] width 8 height 6
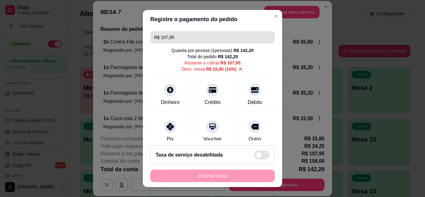
click at [173, 40] on input "R$ 107,95" at bounding box center [212, 37] width 117 height 12
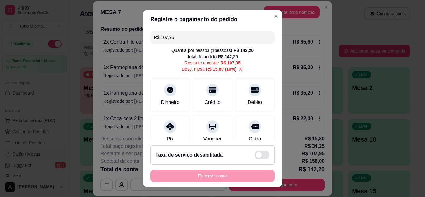
click at [173, 40] on input "R$ 107,95" at bounding box center [212, 37] width 117 height 12
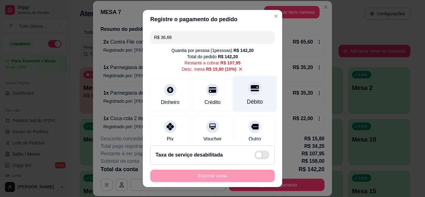
click at [250, 91] on div at bounding box center [255, 88] width 14 height 14
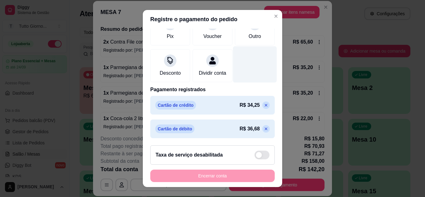
scroll to position [0, 0]
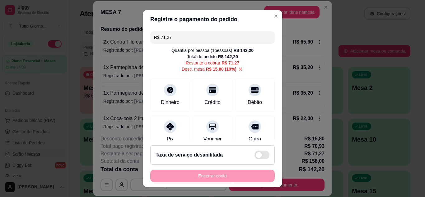
click at [179, 33] on input "R$ 71,27" at bounding box center [212, 37] width 117 height 12
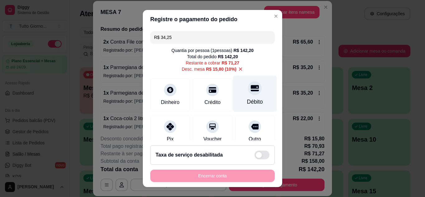
click at [245, 95] on div "Débito" at bounding box center [255, 93] width 44 height 36
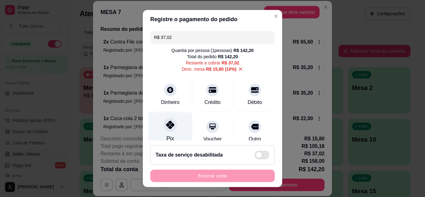
click at [164, 129] on div at bounding box center [170, 125] width 14 height 14
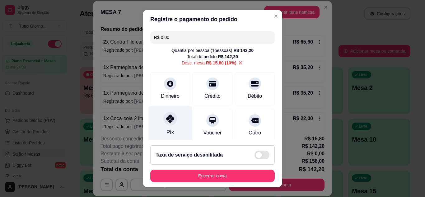
click at [168, 132] on div "Pix" at bounding box center [170, 132] width 7 height 8
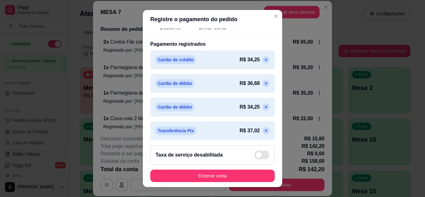
scroll to position [151, 0]
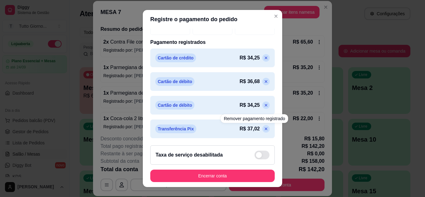
click at [265, 129] on icon at bounding box center [266, 128] width 3 height 3
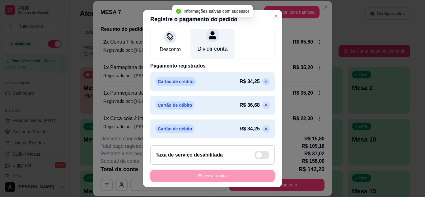
scroll to position [0, 0]
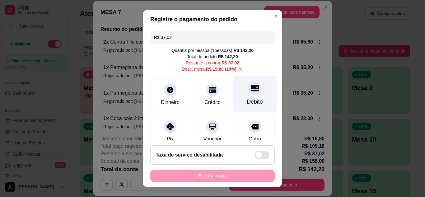
click at [248, 93] on div at bounding box center [255, 88] width 14 height 14
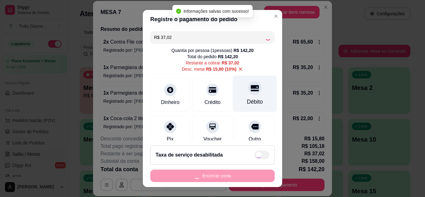
type input "R$ 0,00"
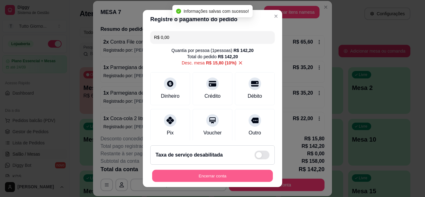
click at [214, 177] on button "Encerrar conta" at bounding box center [212, 176] width 121 height 12
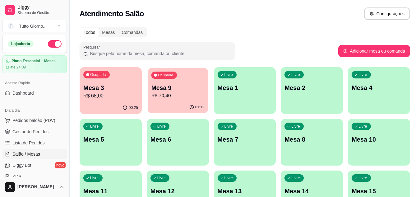
click at [189, 102] on div "01:12" at bounding box center [178, 107] width 60 height 12
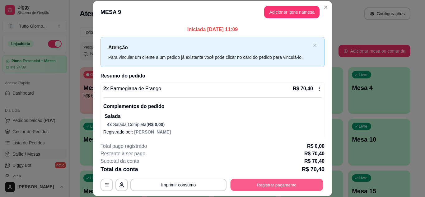
click at [289, 184] on button "Registrar pagamento" at bounding box center [277, 185] width 93 height 12
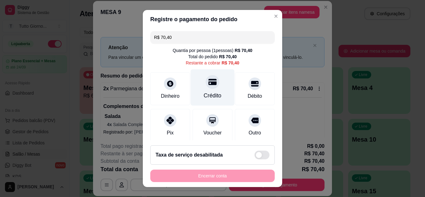
click at [210, 89] on div "Crédito" at bounding box center [213, 87] width 44 height 36
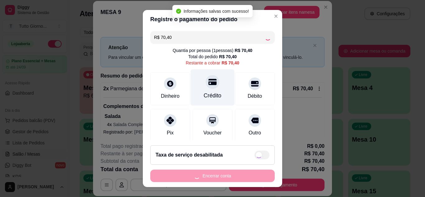
type input "R$ 0,00"
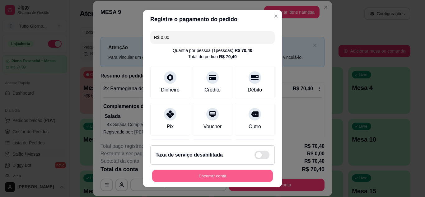
click at [201, 176] on button "Encerrar conta" at bounding box center [212, 176] width 121 height 12
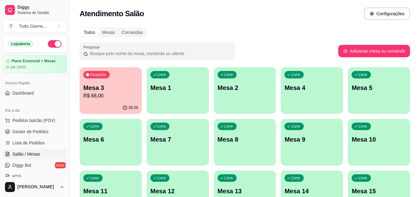
click at [184, 95] on div "Livre Mesa 1" at bounding box center [178, 86] width 62 height 39
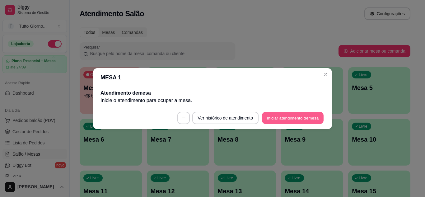
click at [270, 120] on button "Iniciar atendimento de mesa" at bounding box center [293, 118] width 62 height 12
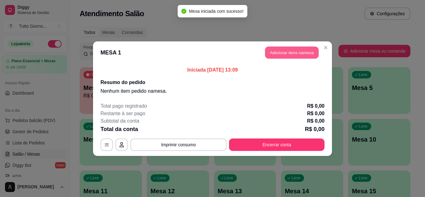
click at [292, 53] on button "Adicionar itens na mesa" at bounding box center [292, 52] width 54 height 12
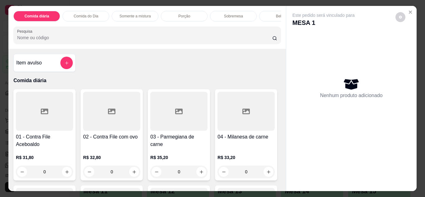
click at [78, 16] on div "Comida do Dia" at bounding box center [86, 16] width 47 height 11
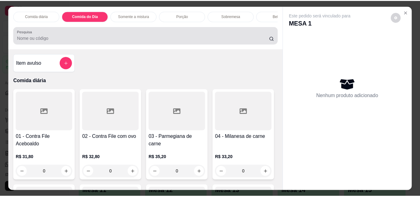
scroll to position [16, 0]
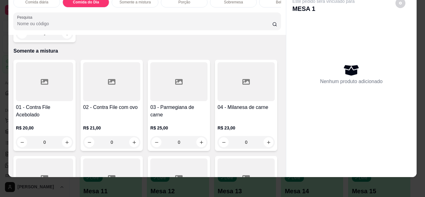
click at [63, 40] on div "0" at bounding box center [44, 33] width 57 height 12
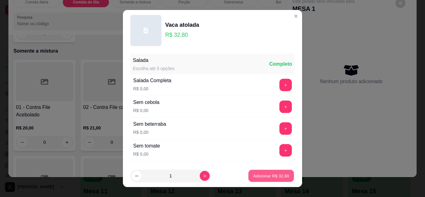
click at [253, 177] on p "Adicionar R$ 32,80" at bounding box center [271, 176] width 36 height 6
type input "1"
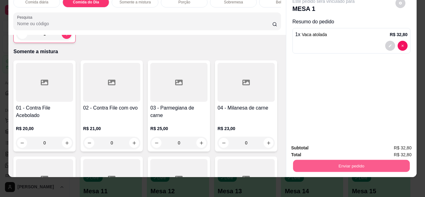
click at [359, 162] on button "Enviar pedido" at bounding box center [351, 166] width 117 height 12
click at [343, 146] on button "Não registrar e enviar pedido" at bounding box center [330, 146] width 65 height 12
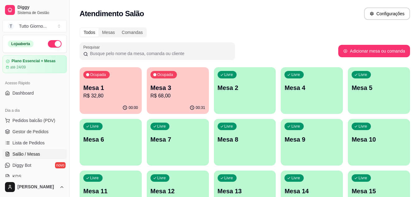
click at [167, 101] on div "Ocupada Mesa 3 R$ 68,00" at bounding box center [178, 84] width 62 height 35
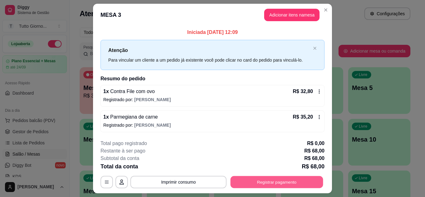
click at [285, 185] on button "Registrar pagamento" at bounding box center [277, 182] width 93 height 12
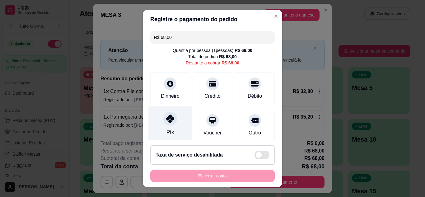
click at [167, 129] on div "Pix" at bounding box center [170, 132] width 7 height 8
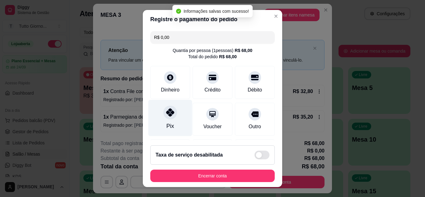
type input "R$ 0,00"
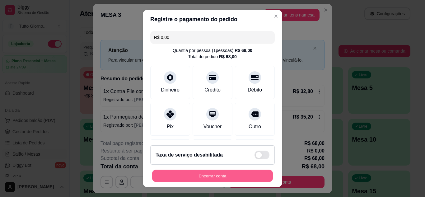
click at [212, 180] on button "Encerrar conta" at bounding box center [212, 176] width 121 height 12
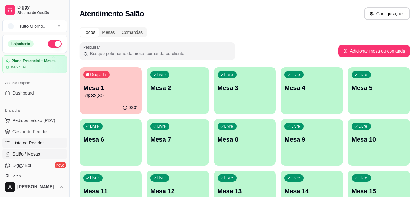
click at [30, 142] on span "Lista de Pedidos" at bounding box center [28, 143] width 32 height 6
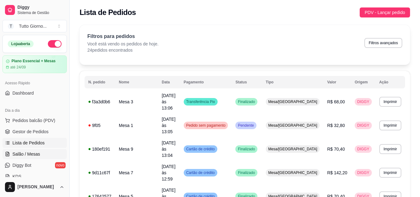
click at [22, 153] on span "Salão / Mesas" at bounding box center [26, 154] width 28 height 6
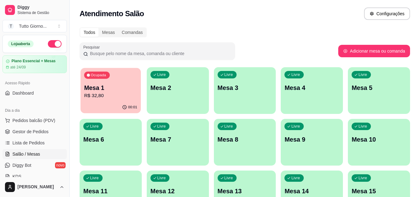
click at [107, 99] on p "R$ 32,80" at bounding box center [110, 95] width 53 height 7
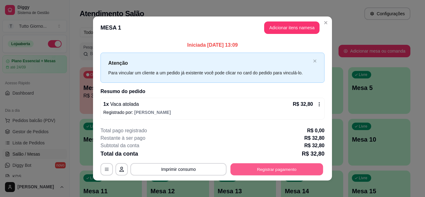
click at [270, 169] on button "Registrar pagamento" at bounding box center [277, 169] width 93 height 12
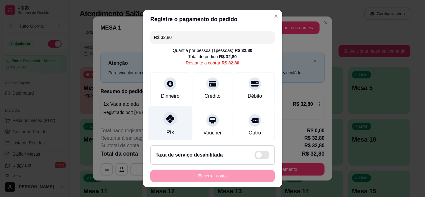
click at [166, 119] on icon at bounding box center [170, 119] width 8 height 8
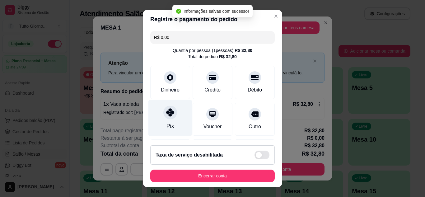
type input "R$ 0,00"
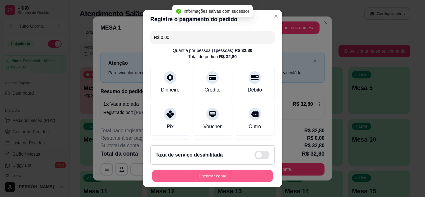
click at [214, 179] on button "Encerrar conta" at bounding box center [212, 176] width 121 height 12
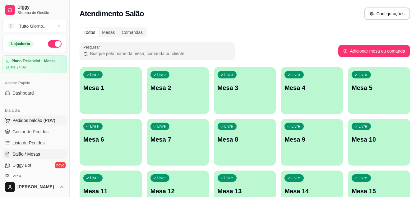
click at [24, 118] on span "Pedidos balcão (PDV)" at bounding box center [33, 120] width 43 height 6
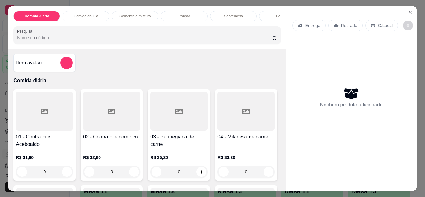
click at [312, 22] on p "Entrega" at bounding box center [312, 25] width 15 height 6
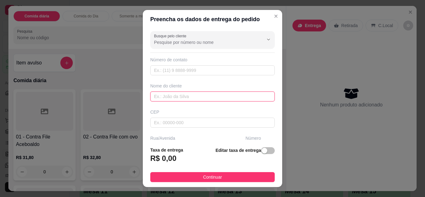
click at [190, 96] on input "text" at bounding box center [212, 96] width 124 height 10
type input "PRISCILA FLY"
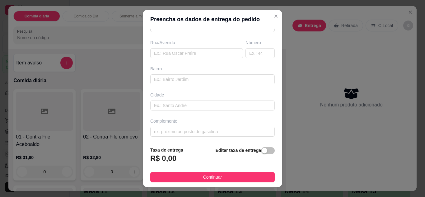
scroll to position [96, 0]
click at [201, 49] on input "text" at bounding box center [196, 52] width 93 height 10
type input "ALMIRANTE [PERSON_NAME]"
click at [246, 53] on input "text" at bounding box center [260, 52] width 29 height 10
type input "294"
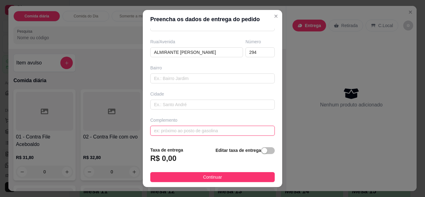
click at [197, 127] on input "text" at bounding box center [212, 131] width 124 height 10
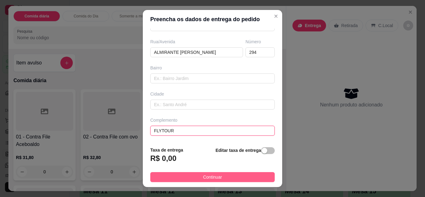
type input "FLYTOUR"
click at [207, 176] on span "Continuar" at bounding box center [212, 177] width 19 height 7
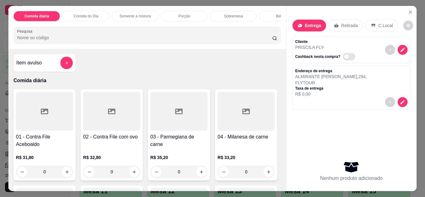
scroll to position [120, 0]
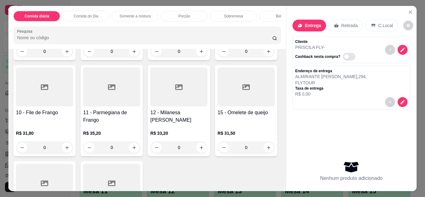
click at [87, 14] on p "Comida do Dia" at bounding box center [86, 16] width 25 height 5
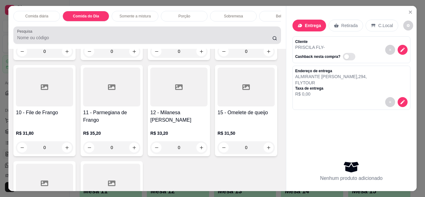
scroll to position [16, 0]
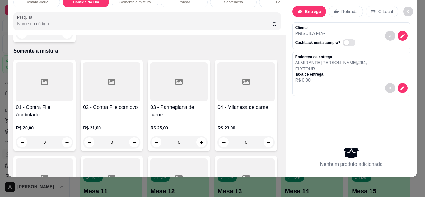
click at [62, 40] on div "0" at bounding box center [44, 33] width 57 height 12
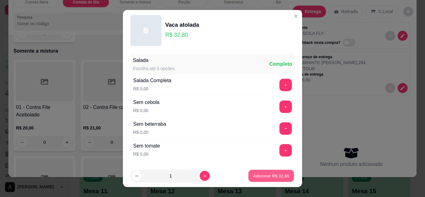
click at [268, 176] on p "Adicionar R$ 32,80" at bounding box center [271, 176] width 36 height 6
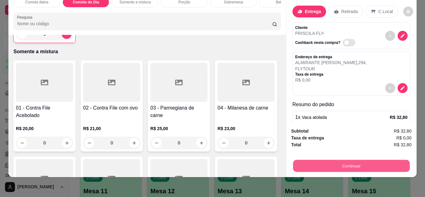
click at [338, 160] on button "Continuar" at bounding box center [351, 166] width 117 height 12
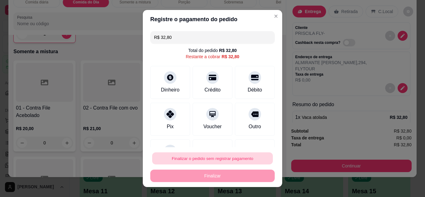
click at [237, 156] on button "Finalizar o pedido sem registrar pagamento" at bounding box center [212, 158] width 121 height 12
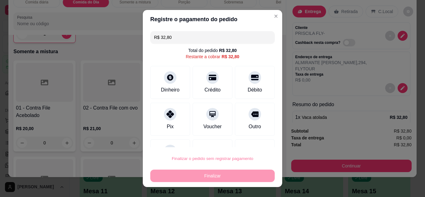
click at [250, 138] on button "Confirmar" at bounding box center [248, 140] width 22 height 9
type input "0"
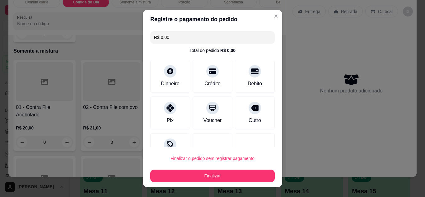
type input "R$ 0,00"
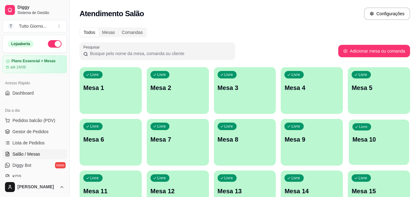
click at [378, 147] on div "Livre Mesa 10" at bounding box center [379, 139] width 60 height 38
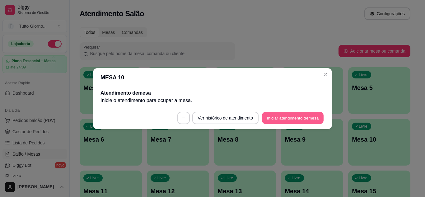
click at [313, 119] on button "Iniciar atendimento de mesa" at bounding box center [293, 118] width 62 height 12
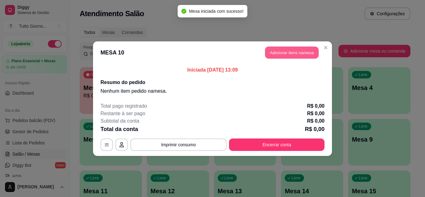
click at [293, 55] on button "Adicionar itens na mesa" at bounding box center [292, 52] width 54 height 12
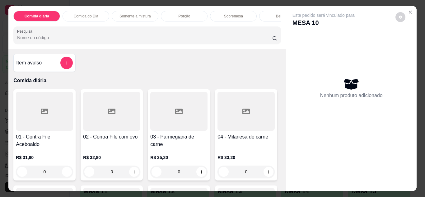
click at [134, 177] on div "0" at bounding box center [111, 172] width 57 height 12
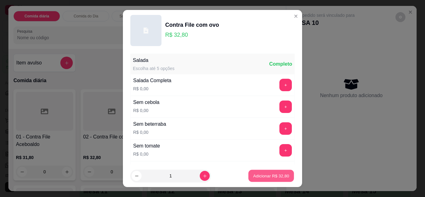
click at [260, 181] on button "Adicionar R$ 32,80" at bounding box center [271, 176] width 46 height 12
type input "1"
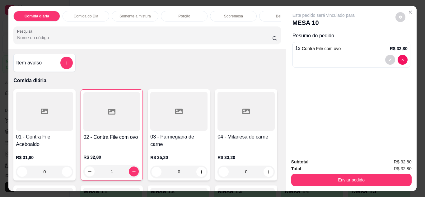
click at [279, 188] on div "Item avulso Comida diária 01 - Contra File Aceboaldo R$ 31,80 0 02 - Contra Fil…" at bounding box center [146, 120] width 277 height 142
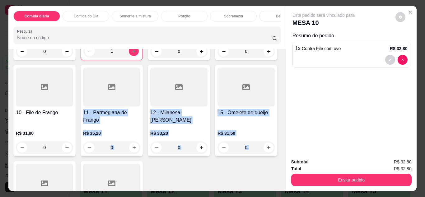
scroll to position [135, 0]
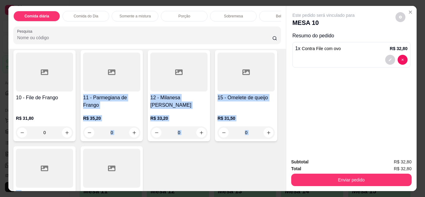
drag, startPoint x: 279, startPoint y: 188, endPoint x: 231, endPoint y: 167, distance: 52.4
click at [231, 167] on div "Item avulso Comida diária 01 - Contra File Aceboaldo R$ 31,80 0 02 - Contra Fil…" at bounding box center [146, 120] width 277 height 142
click at [231, 167] on div "01 - Contra File Aceboaldo R$ 31,80 0 02 - Contra File com ovo R$ 32,80 1 03 - …" at bounding box center [146, 92] width 267 height 276
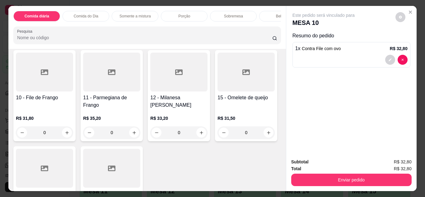
click at [260, 11] on div "Bebidas" at bounding box center [282, 16] width 47 height 11
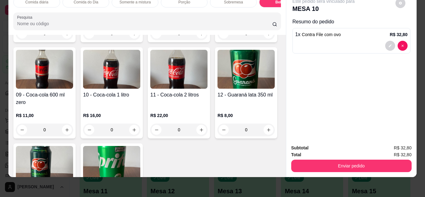
click at [260, 10] on div "Comida diária Comida do Dia Somente a mistura Porção Sobremesa Bebidas Sucos Ce…" at bounding box center [146, 13] width 277 height 43
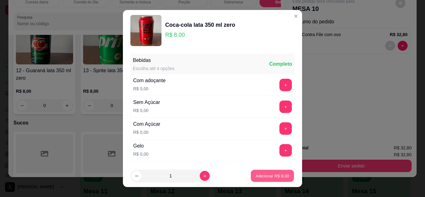
click at [257, 179] on button "Adicionar R$ 8,00" at bounding box center [272, 176] width 43 height 12
type input "1"
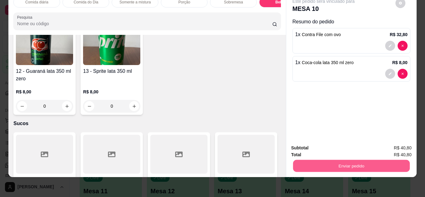
click at [334, 164] on button "Enviar pedido" at bounding box center [351, 166] width 117 height 12
click at [336, 143] on button "Não registrar e enviar pedido" at bounding box center [330, 146] width 63 height 12
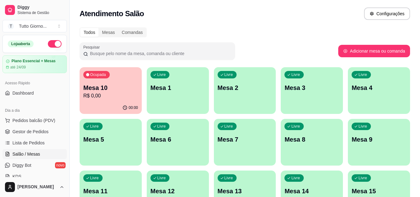
click at [233, 134] on div "Livre Mesa 7" at bounding box center [245, 138] width 62 height 39
click at [230, 148] on div "Livre Mesa 7" at bounding box center [245, 139] width 60 height 38
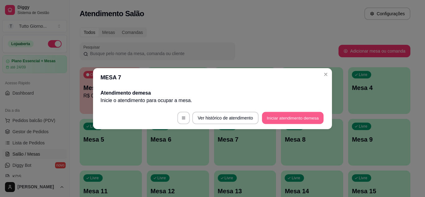
click at [278, 120] on button "Iniciar atendimento de mesa" at bounding box center [293, 118] width 62 height 12
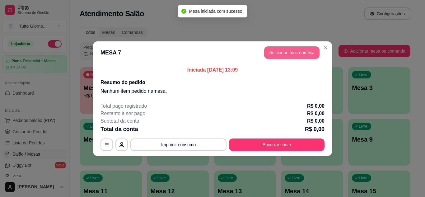
click at [292, 50] on button "Adicionar itens na mesa" at bounding box center [291, 52] width 55 height 12
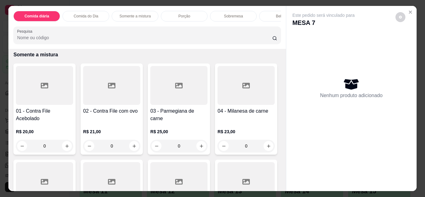
scroll to position [423, 0]
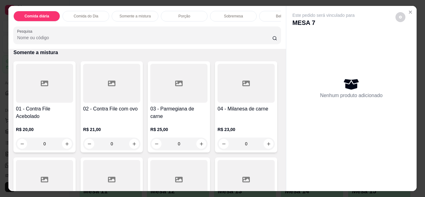
click at [66, 41] on div "0" at bounding box center [44, 35] width 57 height 12
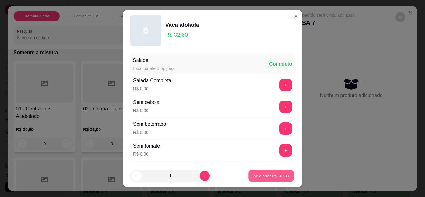
click at [261, 172] on button "Adicionar R$ 32,80" at bounding box center [271, 176] width 46 height 12
type input "1"
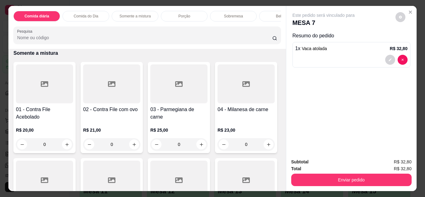
click at [68, 42] on div "1" at bounding box center [44, 35] width 57 height 12
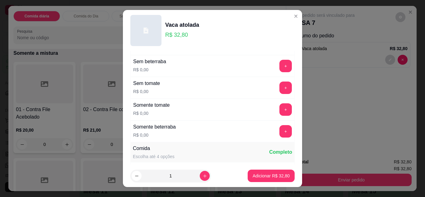
scroll to position [63, 0]
click at [280, 130] on button "+" at bounding box center [286, 131] width 12 height 12
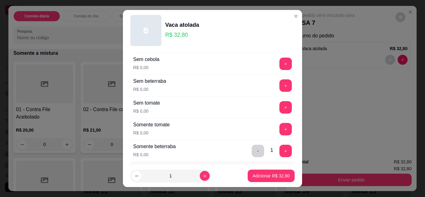
scroll to position [45, 0]
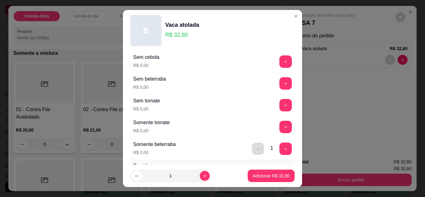
click at [252, 151] on button "-" at bounding box center [258, 149] width 12 height 12
click at [280, 55] on button "+" at bounding box center [286, 61] width 12 height 12
click at [280, 81] on button "+" at bounding box center [286, 83] width 12 height 12
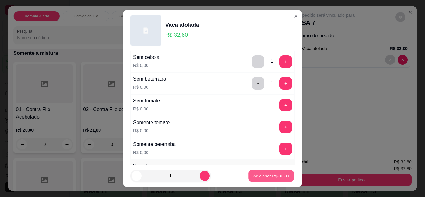
click at [255, 181] on button "Adicionar R$ 32,80" at bounding box center [271, 176] width 46 height 12
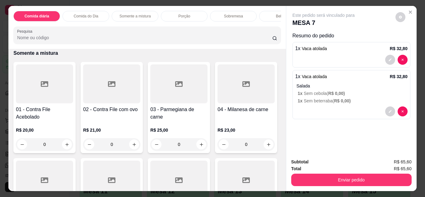
click at [68, 42] on div "1" at bounding box center [44, 35] width 57 height 12
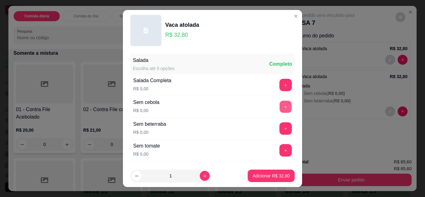
click at [280, 106] on button "+" at bounding box center [286, 107] width 12 height 12
click at [280, 127] on button "+" at bounding box center [286, 128] width 12 height 12
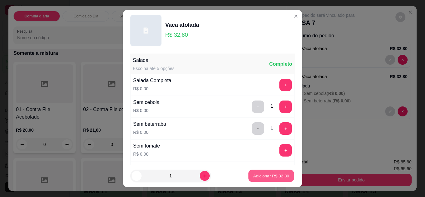
click at [270, 173] on p "Adicionar R$ 32,80" at bounding box center [271, 176] width 36 height 6
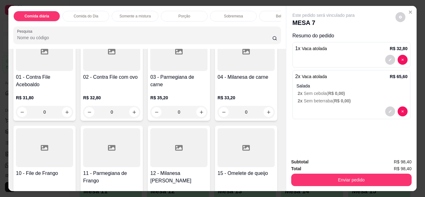
scroll to position [58, 0]
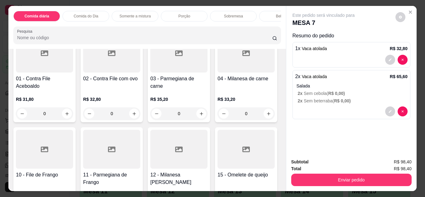
click at [133, 117] on div "0" at bounding box center [111, 113] width 57 height 12
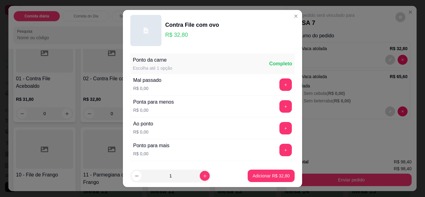
scroll to position [367, 0]
click at [280, 131] on button "+" at bounding box center [286, 128] width 12 height 12
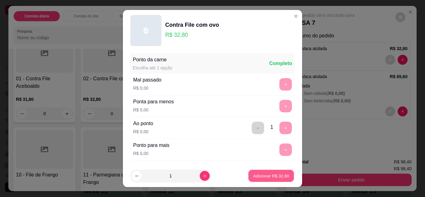
click at [259, 176] on p "Adicionar R$ 32,80" at bounding box center [271, 176] width 36 height 6
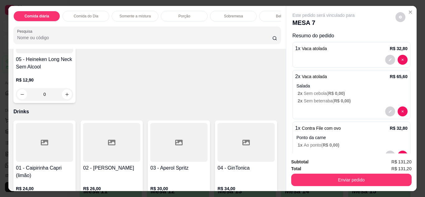
scroll to position [1652, 0]
type input "2"
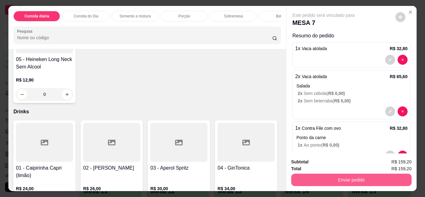
click at [334, 176] on button "Enviar pedido" at bounding box center [351, 180] width 120 height 12
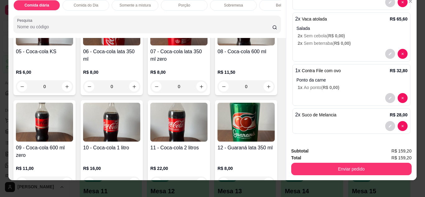
scroll to position [1070, 0]
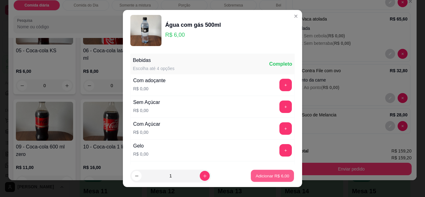
click at [265, 177] on p "Adicionar R$ 6,00" at bounding box center [273, 176] width 34 height 6
type input "1"
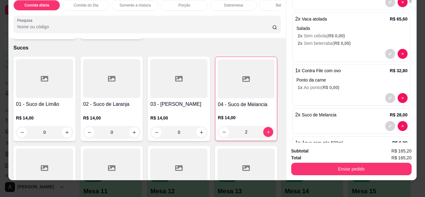
scroll to position [1325, 0]
drag, startPoint x: 151, startPoint y: 85, endPoint x: 189, endPoint y: 52, distance: 49.4
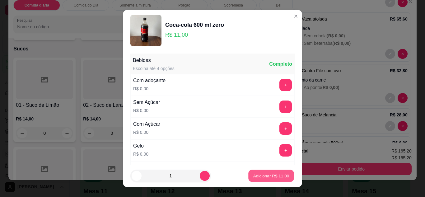
click at [279, 180] on button "Adicionar R$ 11,00" at bounding box center [271, 176] width 46 height 12
type input "1"
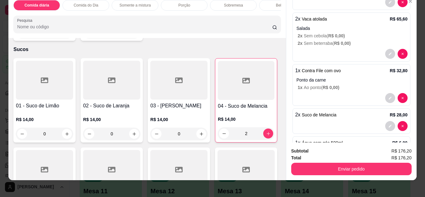
scroll to position [103, 0]
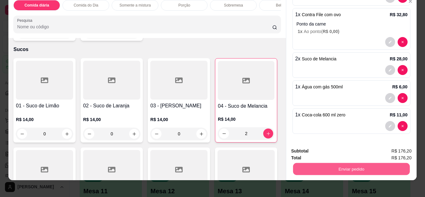
click at [331, 168] on button "Enviar pedido" at bounding box center [351, 169] width 117 height 12
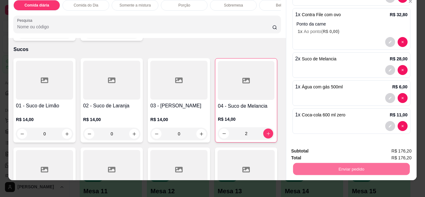
click at [317, 150] on button "Não registrar e enviar pedido" at bounding box center [330, 152] width 63 height 12
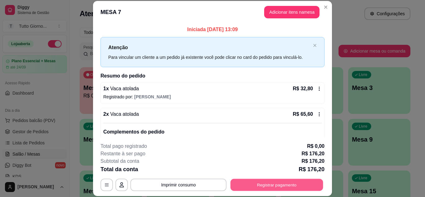
click at [273, 184] on button "Registrar pagamento" at bounding box center [277, 185] width 93 height 12
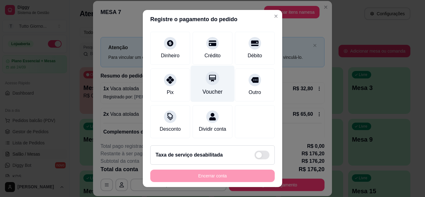
scroll to position [48, 0]
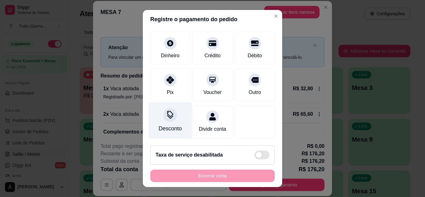
click at [171, 112] on div at bounding box center [170, 115] width 14 height 14
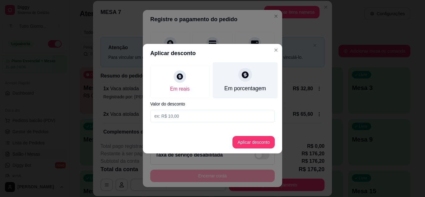
click at [246, 71] on icon at bounding box center [245, 75] width 8 height 8
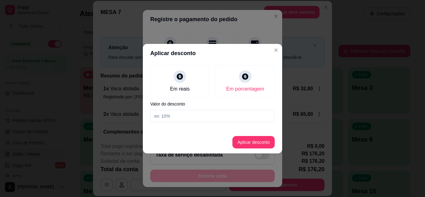
click at [166, 117] on input at bounding box center [212, 116] width 124 height 12
type input "40"
click at [254, 142] on button "Aplicar desconto" at bounding box center [253, 142] width 41 height 12
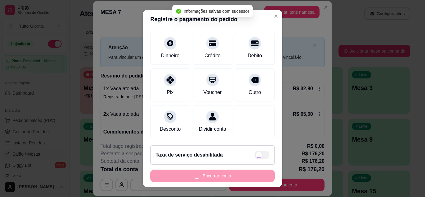
type input "R$ 105,72"
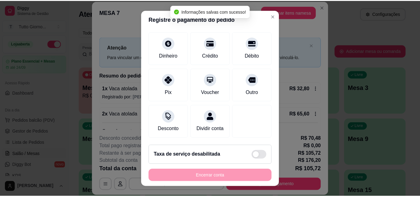
scroll to position [54, 0]
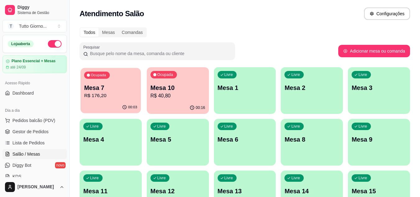
click at [130, 102] on div "00:03" at bounding box center [111, 107] width 60 height 12
click at [36, 143] on span "Lista de Pedidos" at bounding box center [28, 143] width 32 height 6
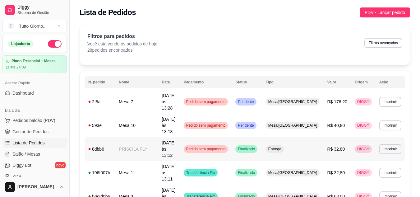
click at [227, 147] on span "Pedido sem pagamento" at bounding box center [206, 149] width 42 height 5
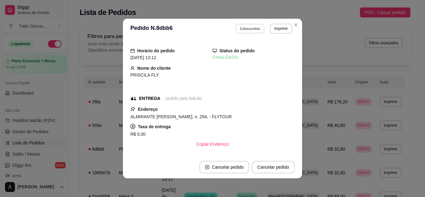
click at [254, 26] on button "Editar pedido" at bounding box center [250, 29] width 29 height 10
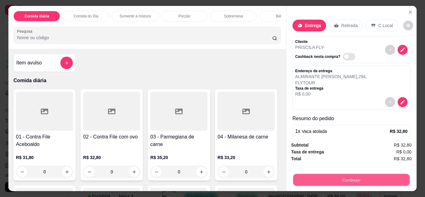
click at [343, 179] on button "Continuar" at bounding box center [351, 180] width 117 height 12
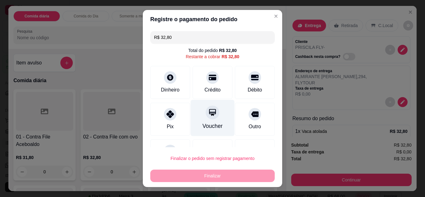
click at [207, 120] on div "Voucher" at bounding box center [213, 118] width 44 height 36
type input "R$ 0,00"
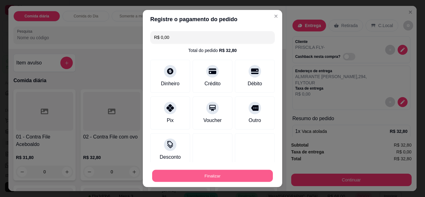
click at [214, 175] on button "Finalizar" at bounding box center [212, 176] width 121 height 12
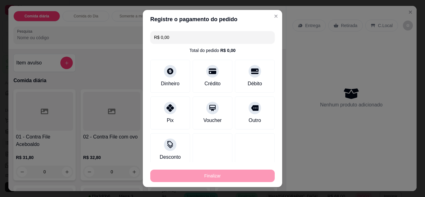
type input "0"
type input "-R$ 32,80"
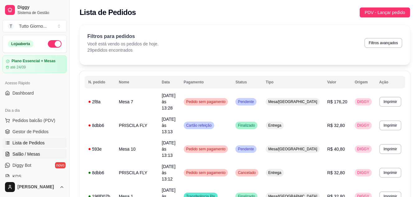
click at [38, 154] on span "Salão / Mesas" at bounding box center [26, 154] width 28 height 6
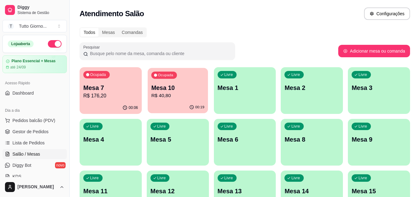
click at [168, 94] on p "R$ 40,80" at bounding box center [177, 95] width 53 height 7
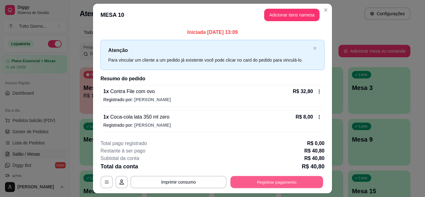
click at [303, 181] on button "Registrar pagamento" at bounding box center [277, 182] width 93 height 12
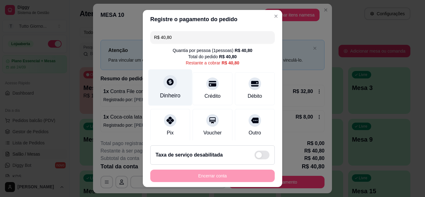
click at [167, 89] on div "Dinheiro" at bounding box center [170, 87] width 44 height 36
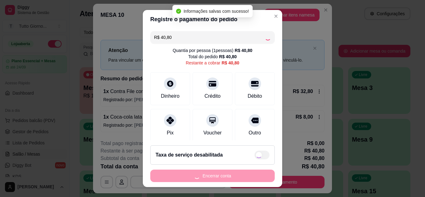
type input "R$ 0,00"
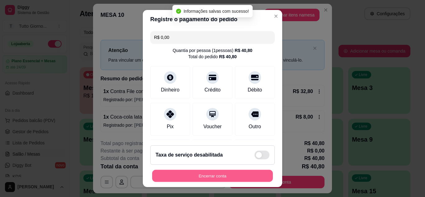
click at [228, 182] on div "Encerrar conta" at bounding box center [212, 176] width 124 height 12
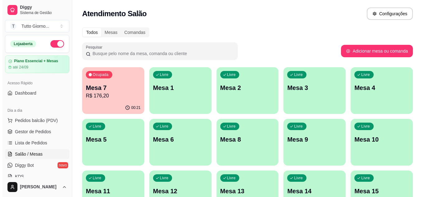
scroll to position [172, 0]
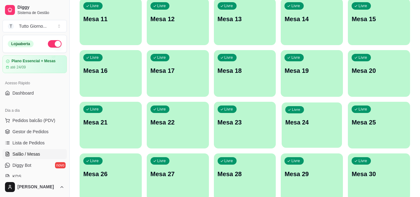
click at [319, 142] on div "button" at bounding box center [312, 143] width 60 height 7
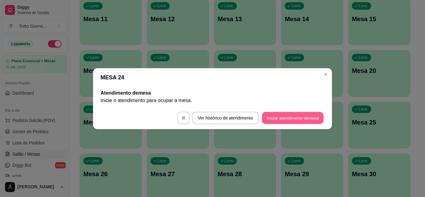
click at [290, 120] on button "Iniciar atendimento de mesa" at bounding box center [293, 118] width 62 height 12
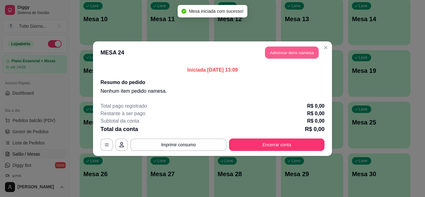
click at [295, 51] on button "Adicionar itens na mesa" at bounding box center [292, 52] width 54 height 12
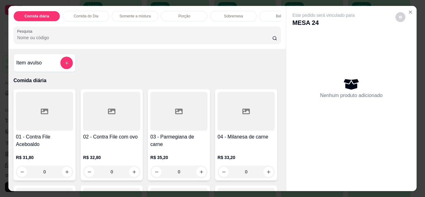
click at [200, 176] on div "0" at bounding box center [178, 172] width 57 height 12
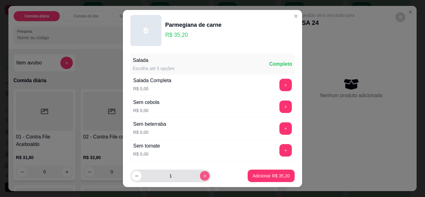
click at [203, 175] on icon "increase-product-quantity" at bounding box center [205, 176] width 5 height 5
type input "2"
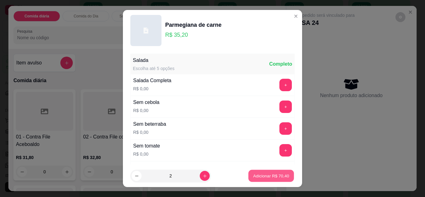
click at [254, 175] on p "Adicionar R$ 70,40" at bounding box center [271, 176] width 36 height 6
type input "2"
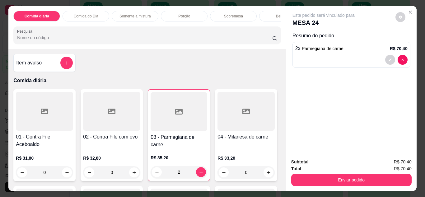
click at [266, 18] on div "Bebidas" at bounding box center [282, 16] width 47 height 11
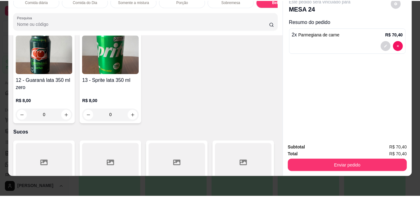
scroll to position [1239, 0]
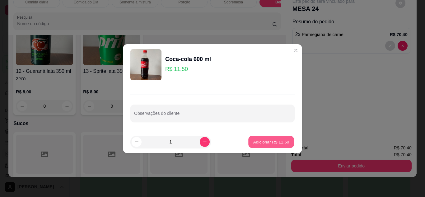
click at [264, 142] on p "Adicionar R$ 11,50" at bounding box center [271, 142] width 36 height 6
type input "1"
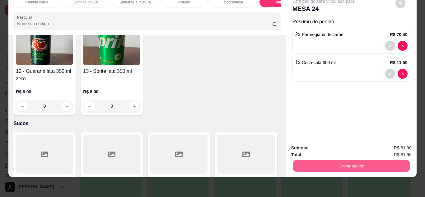
click at [332, 162] on button "Enviar pedido" at bounding box center [351, 166] width 117 height 12
click at [334, 146] on button "Não registrar e enviar pedido" at bounding box center [330, 146] width 63 height 12
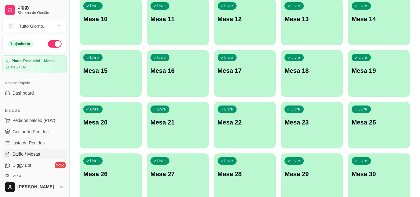
scroll to position [0, 0]
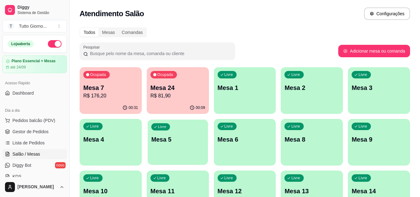
click at [198, 128] on div "Livre Mesa 5" at bounding box center [178, 139] width 60 height 38
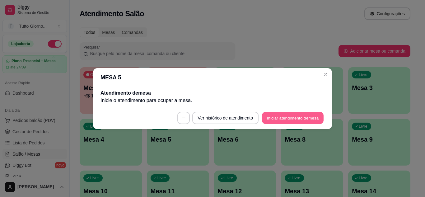
click at [302, 118] on button "Iniciar atendimento de mesa" at bounding box center [293, 118] width 62 height 12
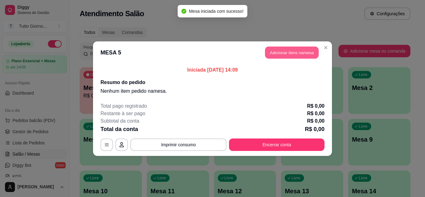
click at [302, 48] on button "Adicionar itens na mesa" at bounding box center [292, 52] width 54 height 12
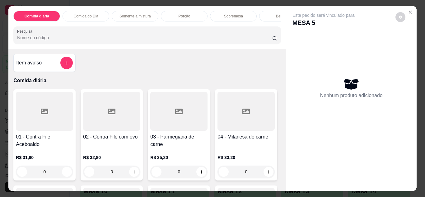
click at [132, 174] on div "0" at bounding box center [111, 172] width 57 height 12
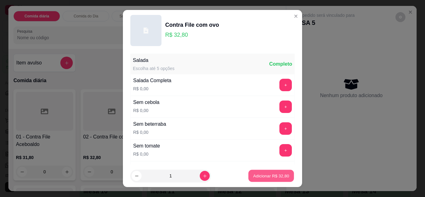
click at [253, 176] on p "Adicionar R$ 32,80" at bounding box center [271, 176] width 36 height 6
type input "1"
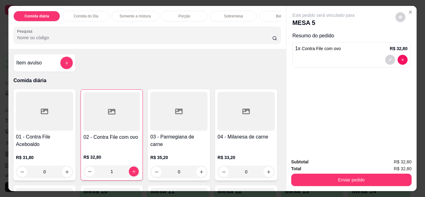
click at [267, 16] on div "Bebidas" at bounding box center [282, 16] width 47 height 11
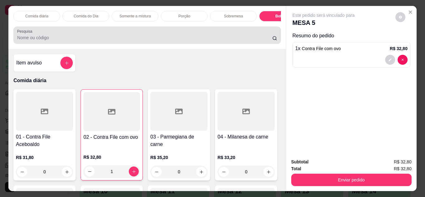
scroll to position [16, 0]
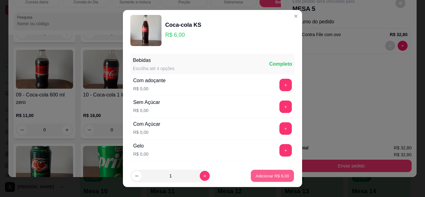
click at [265, 176] on p "Adicionar R$ 6,00" at bounding box center [273, 176] width 34 height 6
type input "1"
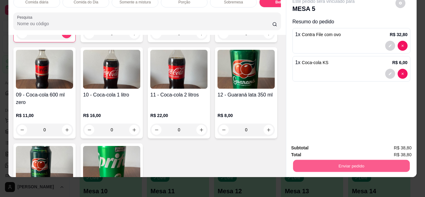
click at [339, 164] on button "Enviar pedido" at bounding box center [351, 166] width 117 height 12
click at [335, 145] on button "Não registrar e enviar pedido" at bounding box center [330, 146] width 65 height 12
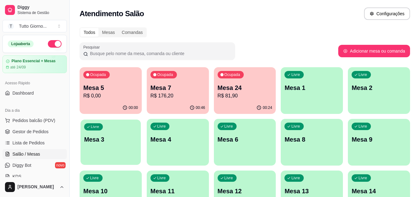
click at [129, 138] on p "Mesa 3" at bounding box center [110, 139] width 53 height 8
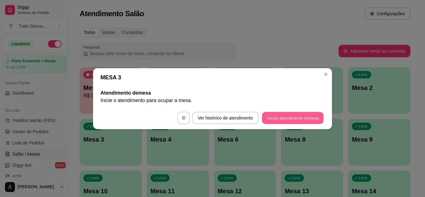
click at [291, 119] on button "Iniciar atendimento de mesa" at bounding box center [293, 118] width 62 height 12
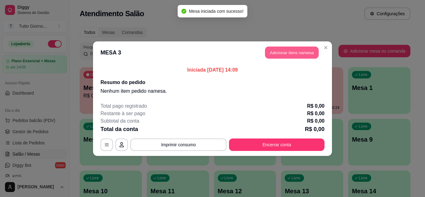
click at [307, 49] on button "Adicionar itens na mesa" at bounding box center [292, 52] width 54 height 12
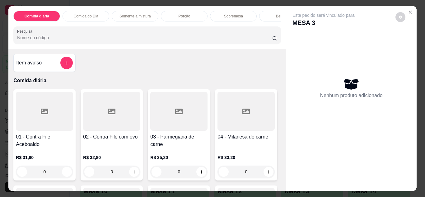
click at [68, 173] on div "0" at bounding box center [44, 172] width 57 height 12
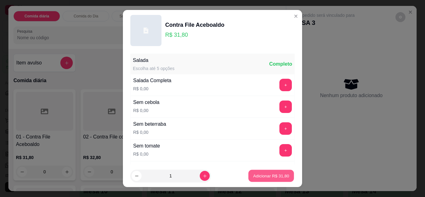
click at [248, 179] on button "Adicionar R$ 31,80" at bounding box center [271, 176] width 46 height 12
type input "1"
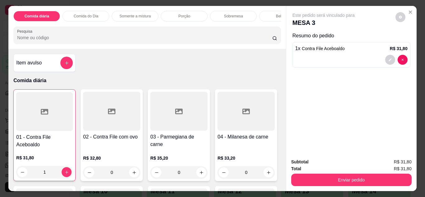
click at [264, 13] on div "Bebidas" at bounding box center [282, 16] width 47 height 11
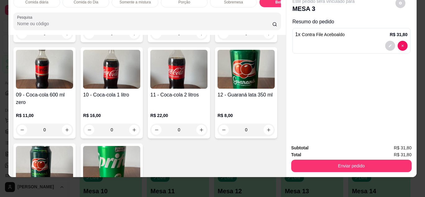
scroll to position [1239, 0]
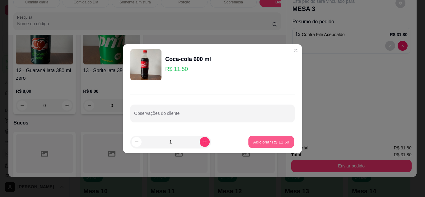
click at [272, 140] on p "Adicionar R$ 11,50" at bounding box center [271, 142] width 36 height 6
type input "1"
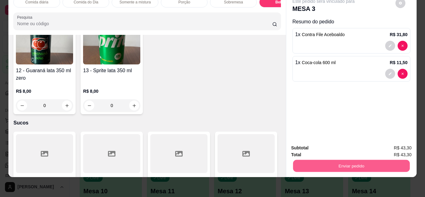
click at [347, 165] on button "Enviar pedido" at bounding box center [351, 166] width 117 height 12
click at [341, 149] on button "Não registrar e enviar pedido" at bounding box center [330, 146] width 63 height 12
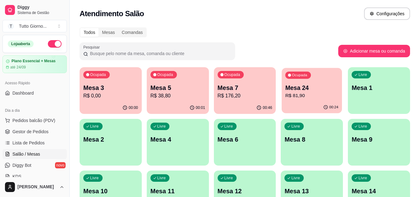
click at [322, 76] on div "Ocupada Mesa 24 R$ 81,90" at bounding box center [312, 85] width 60 height 34
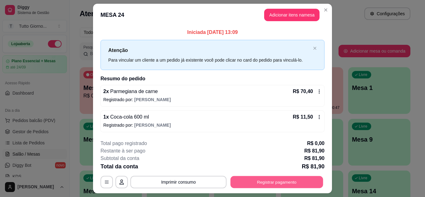
click at [287, 188] on button "Registrar pagamento" at bounding box center [277, 182] width 93 height 12
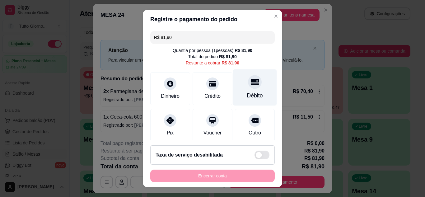
click at [250, 95] on div "Débito" at bounding box center [255, 95] width 16 height 8
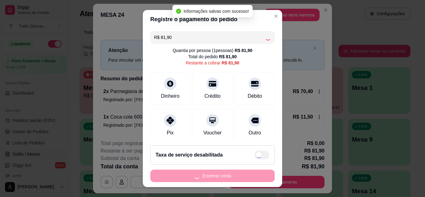
type input "R$ 0,00"
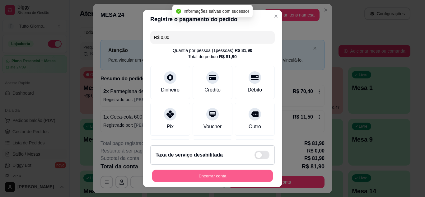
click at [215, 176] on button "Encerrar conta" at bounding box center [212, 176] width 121 height 12
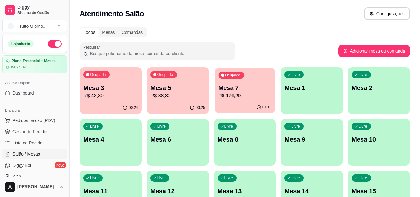
click at [238, 100] on div "Ocupada Mesa 7 R$ 176,20" at bounding box center [245, 85] width 60 height 34
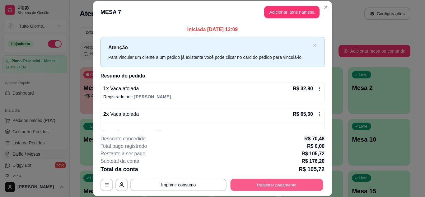
click at [276, 181] on button "Registrar pagamento" at bounding box center [277, 185] width 93 height 12
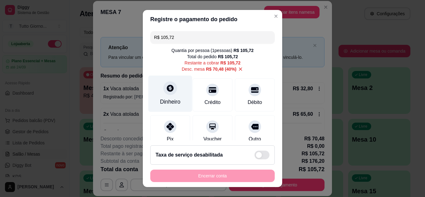
click at [167, 90] on icon at bounding box center [170, 88] width 7 height 7
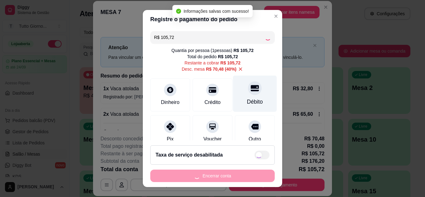
type input "R$ 0,00"
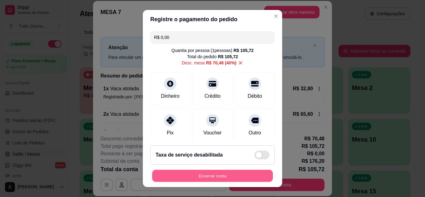
click at [229, 177] on button "Encerrar conta" at bounding box center [212, 176] width 121 height 12
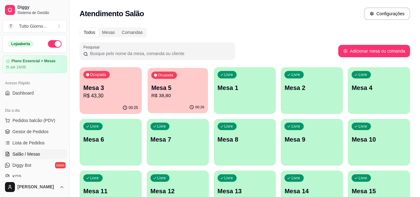
click at [192, 89] on p "Mesa 5" at bounding box center [177, 88] width 53 height 8
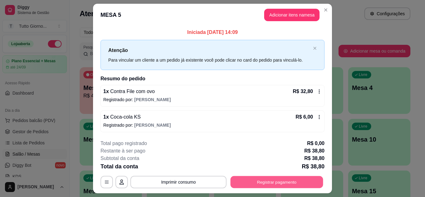
click at [279, 183] on button "Registrar pagamento" at bounding box center [277, 182] width 93 height 12
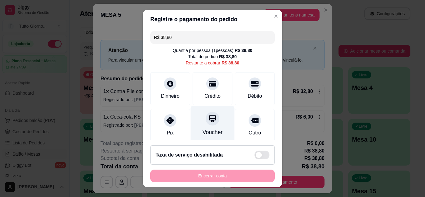
click at [196, 125] on div "Voucher" at bounding box center [213, 124] width 44 height 36
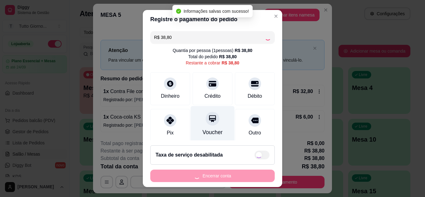
type input "R$ 0,00"
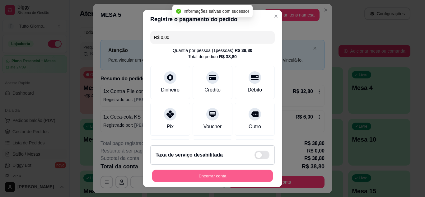
click at [204, 178] on button "Encerrar conta" at bounding box center [212, 176] width 121 height 12
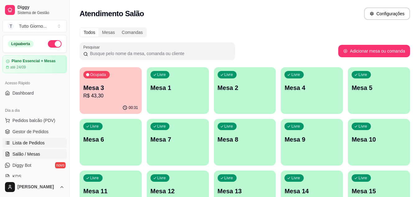
click at [38, 139] on link "Lista de Pedidos" at bounding box center [34, 143] width 64 height 10
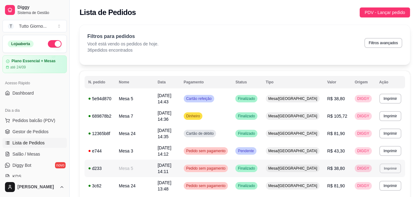
click at [393, 163] on button "Imprimir" at bounding box center [390, 168] width 21 height 10
click at [386, 163] on button "Imprimir" at bounding box center [390, 168] width 21 height 10
click at [227, 166] on span "Pedido sem pagamento" at bounding box center [206, 168] width 42 height 5
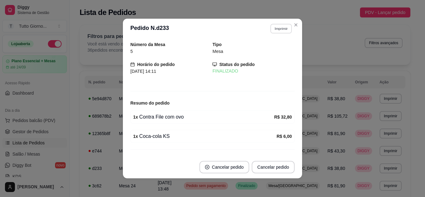
click at [283, 28] on button "Imprimir" at bounding box center [280, 29] width 21 height 10
click at [263, 49] on button "IMPRESSORA CAIXA" at bounding box center [267, 50] width 44 height 10
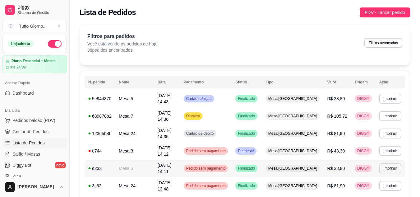
click at [227, 166] on span "Pedido sem pagamento" at bounding box center [206, 168] width 42 height 5
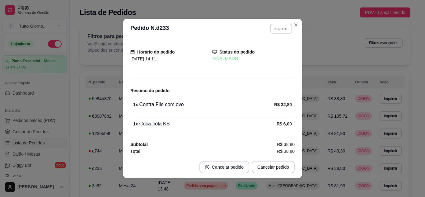
scroll to position [14, 0]
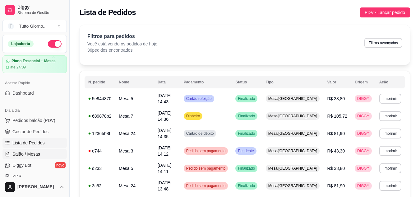
click at [28, 157] on link "Salão / Mesas" at bounding box center [34, 154] width 64 height 10
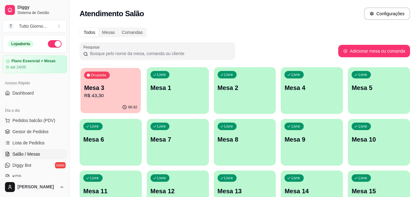
click at [121, 101] on div "Ocupada Mesa 3 R$ 43,30" at bounding box center [111, 85] width 60 height 34
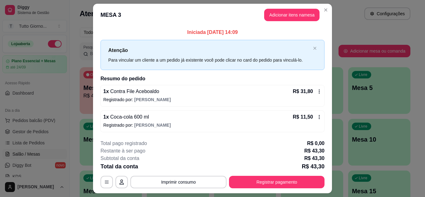
scroll to position [16, 0]
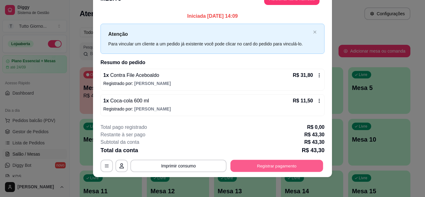
click at [278, 165] on button "Registrar pagamento" at bounding box center [277, 166] width 93 height 12
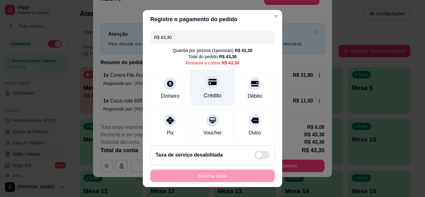
click at [200, 91] on div "Crédito" at bounding box center [213, 87] width 44 height 36
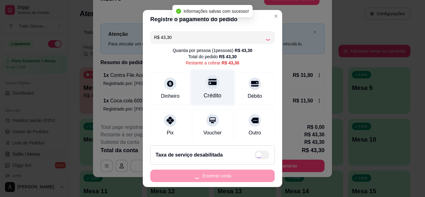
type input "R$ 0,00"
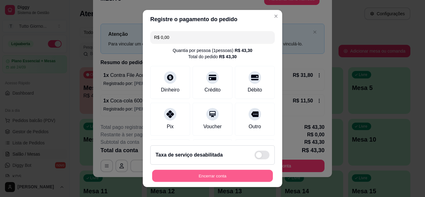
click at [201, 181] on button "Encerrar conta" at bounding box center [212, 176] width 121 height 12
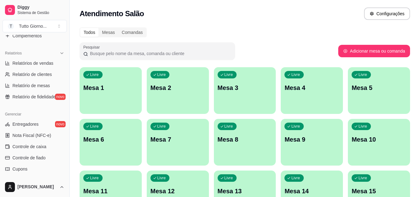
scroll to position [180, 0]
click at [39, 144] on span "Controle de caixa" at bounding box center [29, 146] width 34 height 6
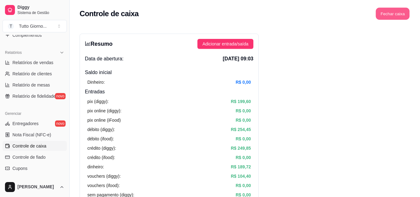
click at [395, 15] on button "Fechar caixa" at bounding box center [393, 14] width 34 height 12
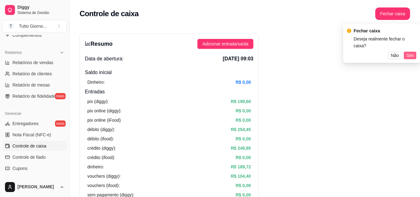
click at [413, 52] on span "Sim" at bounding box center [410, 55] width 7 height 7
